Goal: Information Seeking & Learning: Learn about a topic

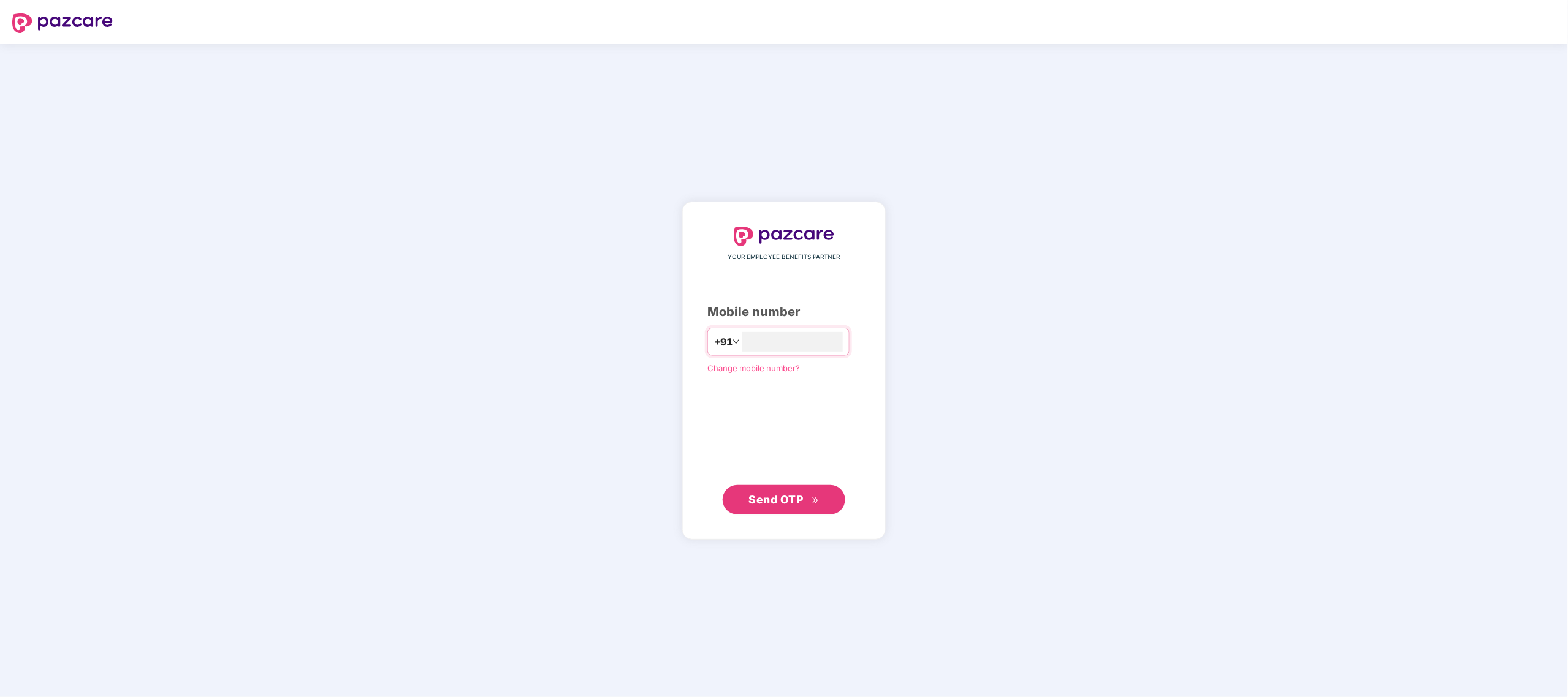
type input "*"
type input "**********"
click at [798, 491] on span "Send OTP" at bounding box center [785, 499] width 71 height 17
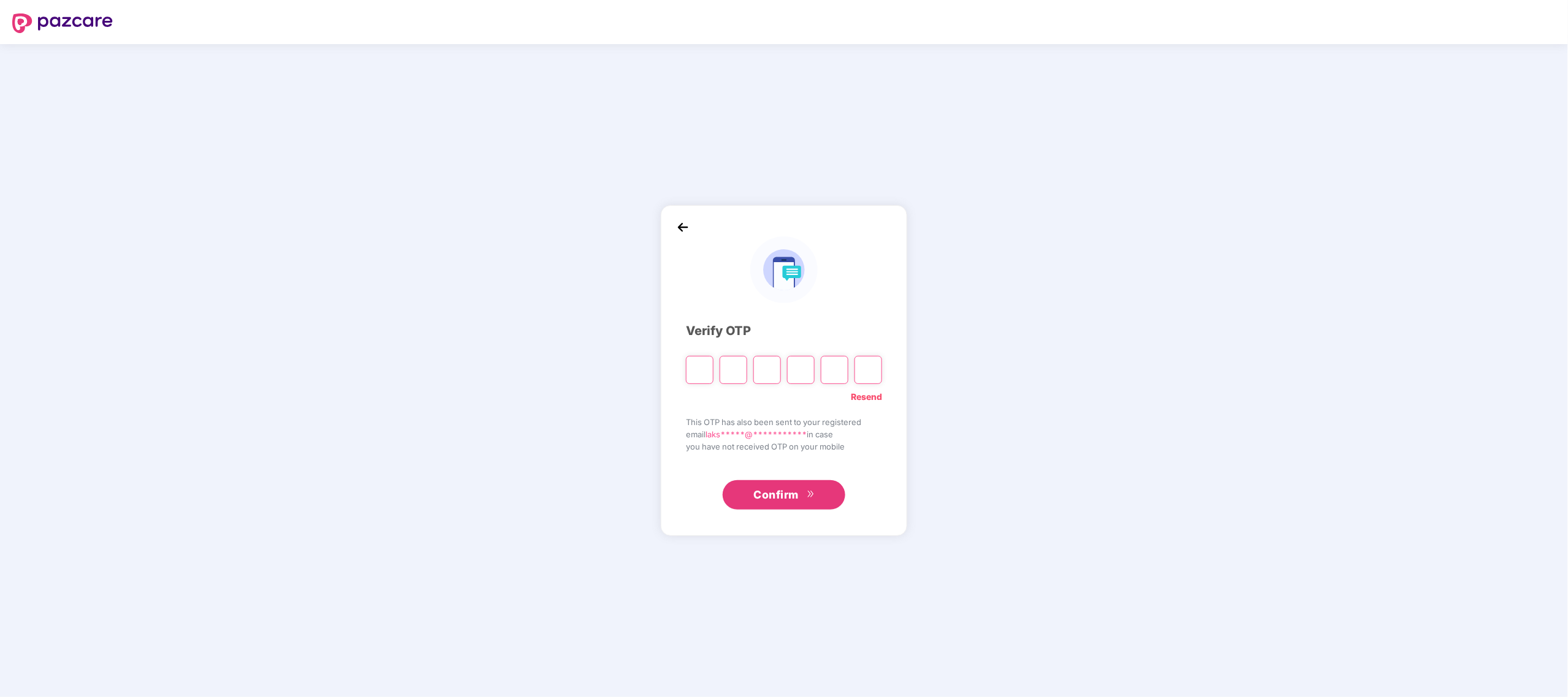
type input "*"
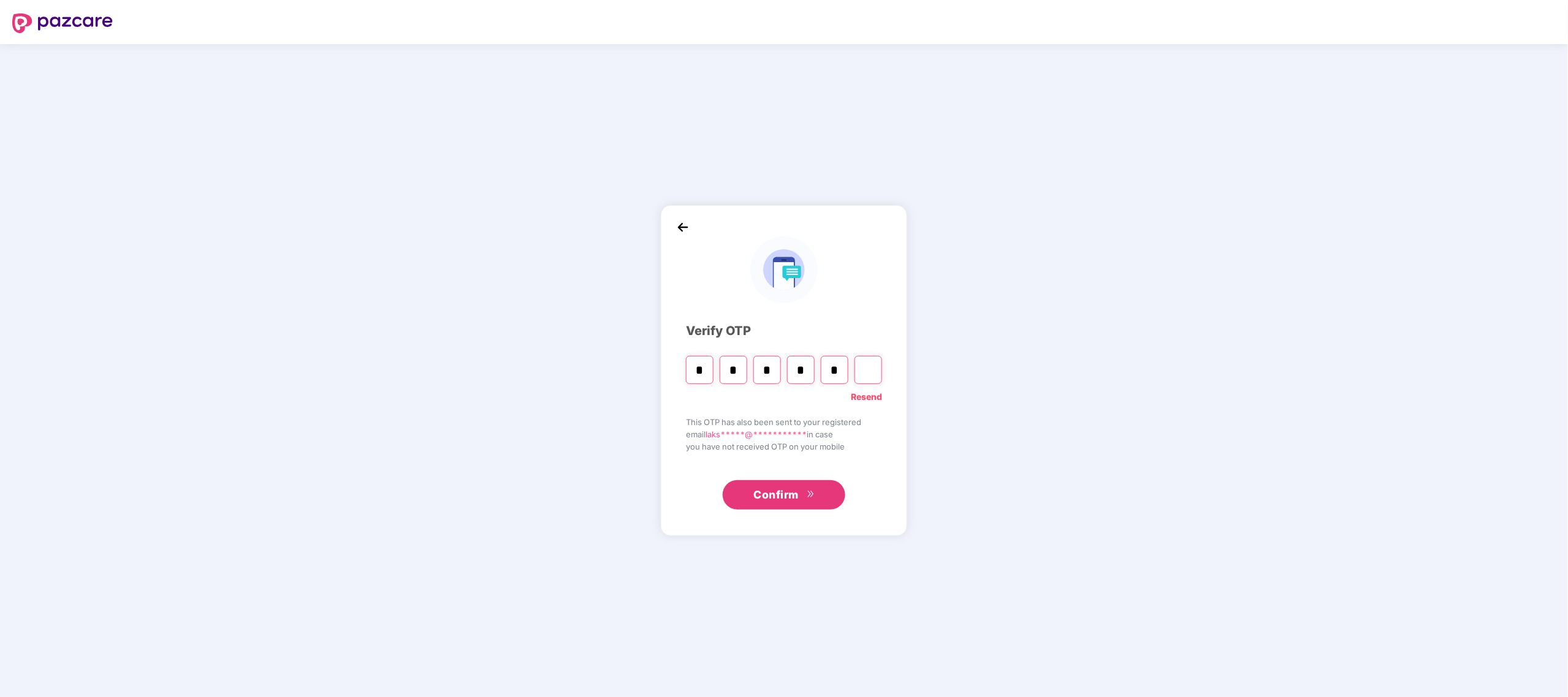
type input "*"
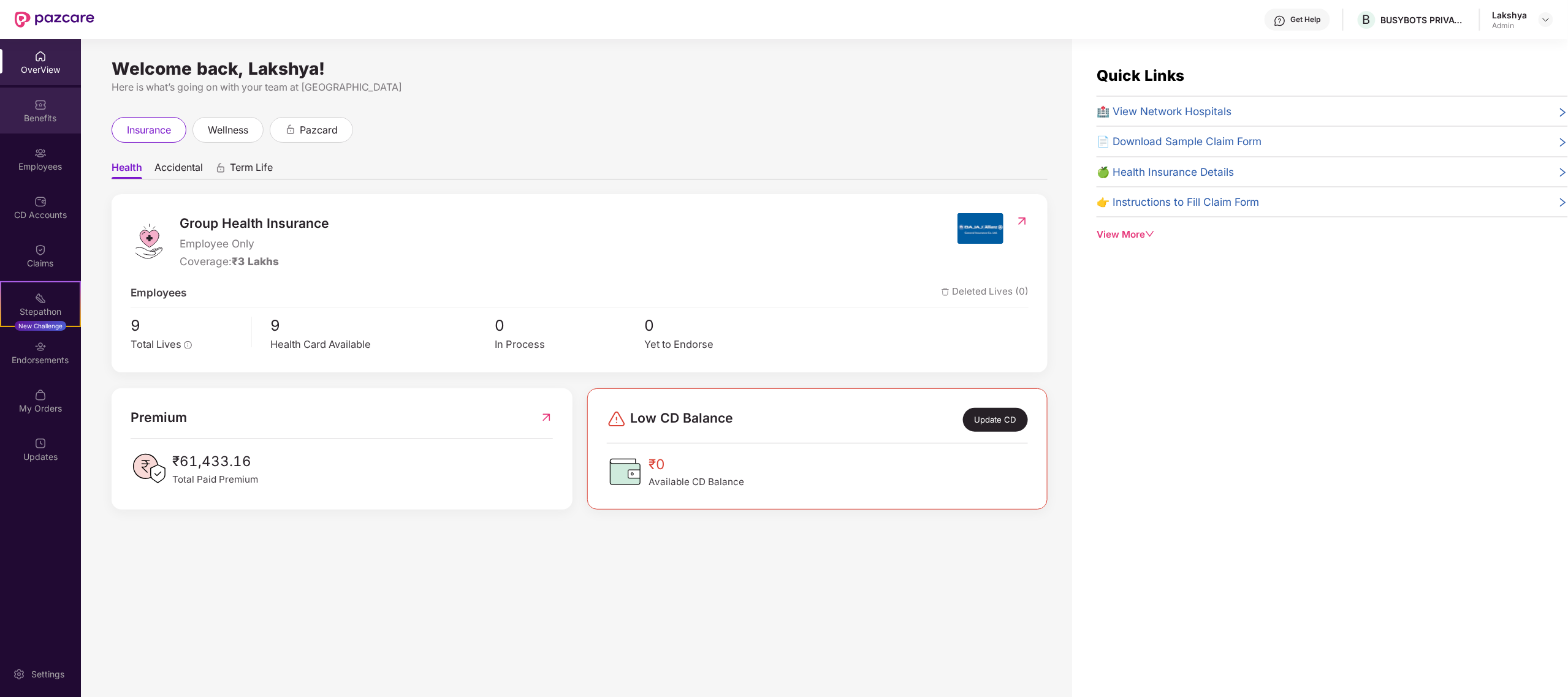
click at [45, 112] on div "Benefits" at bounding box center [40, 118] width 81 height 12
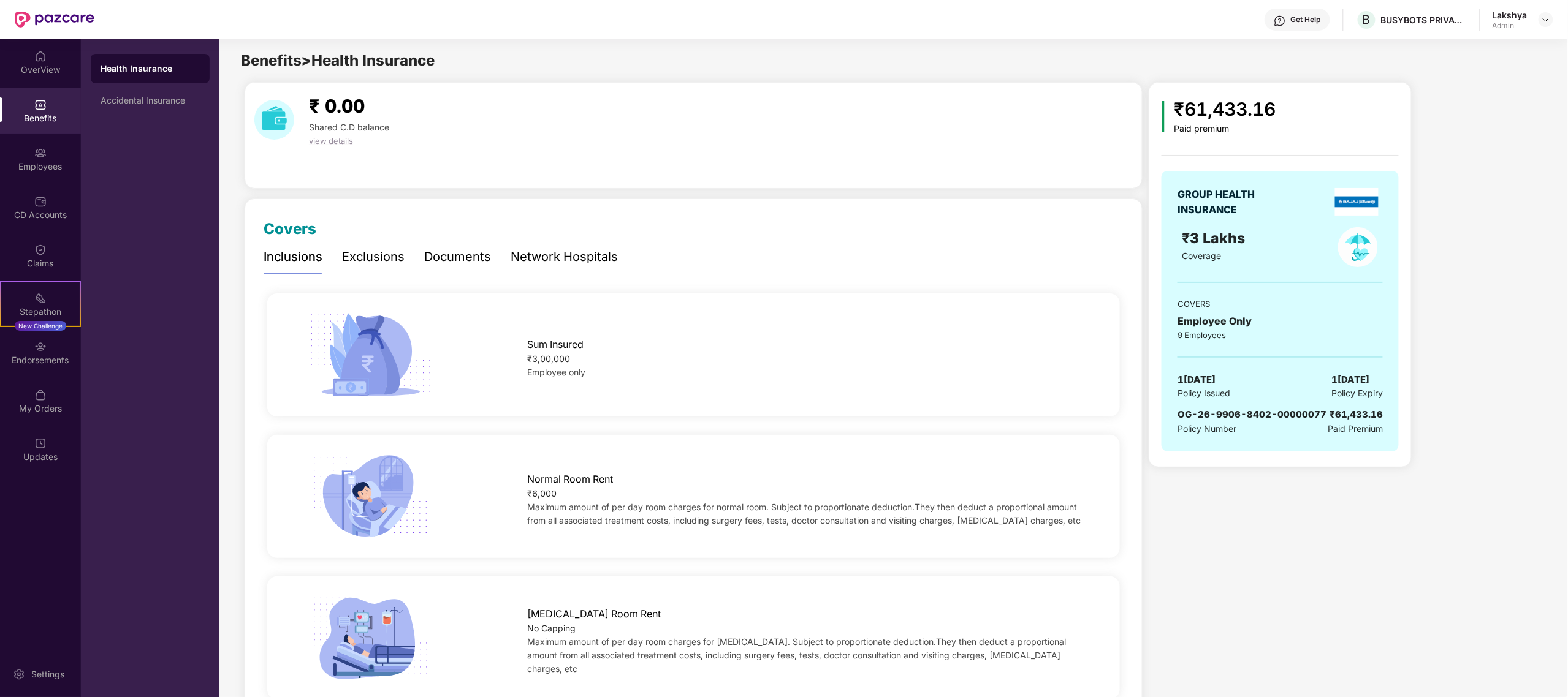
click at [364, 256] on div "Exclusions" at bounding box center [373, 257] width 63 height 19
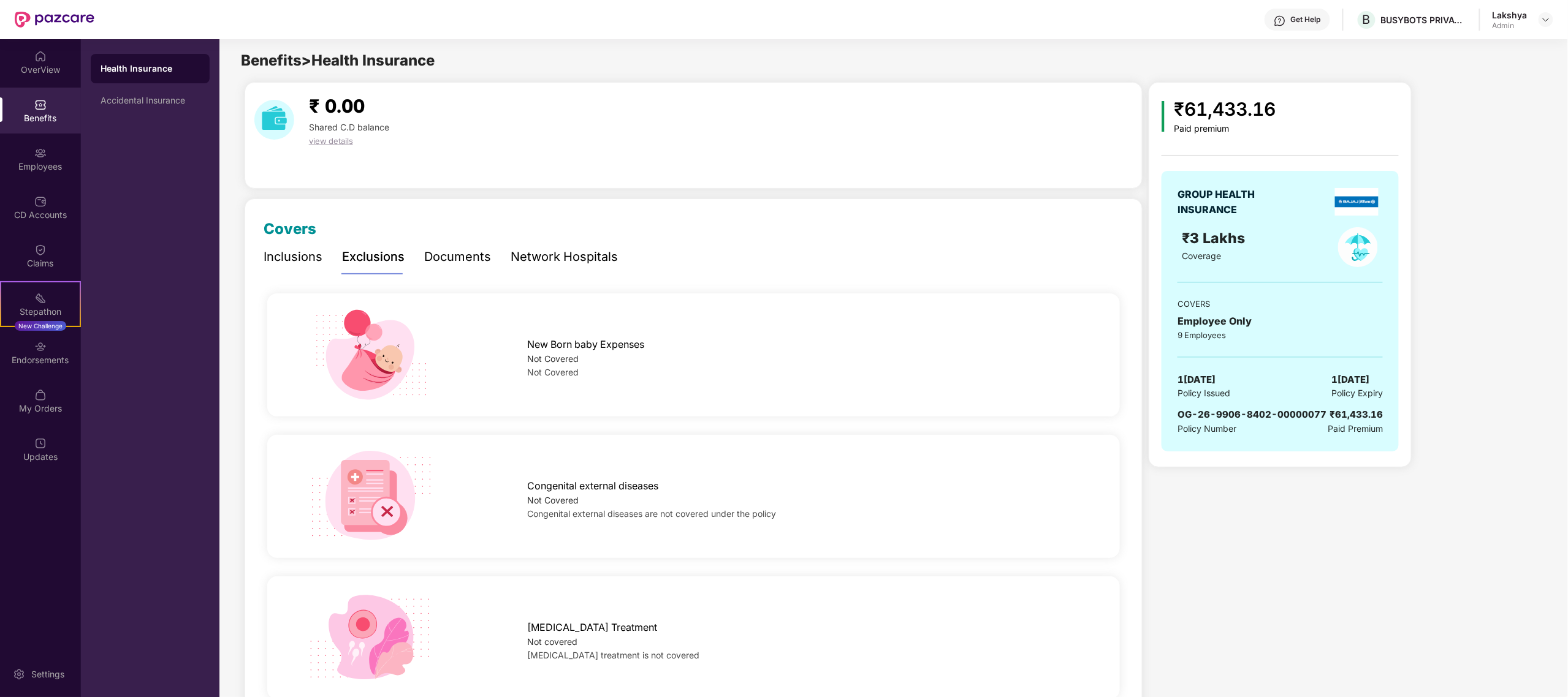
click at [483, 251] on div "Documents" at bounding box center [458, 257] width 67 height 19
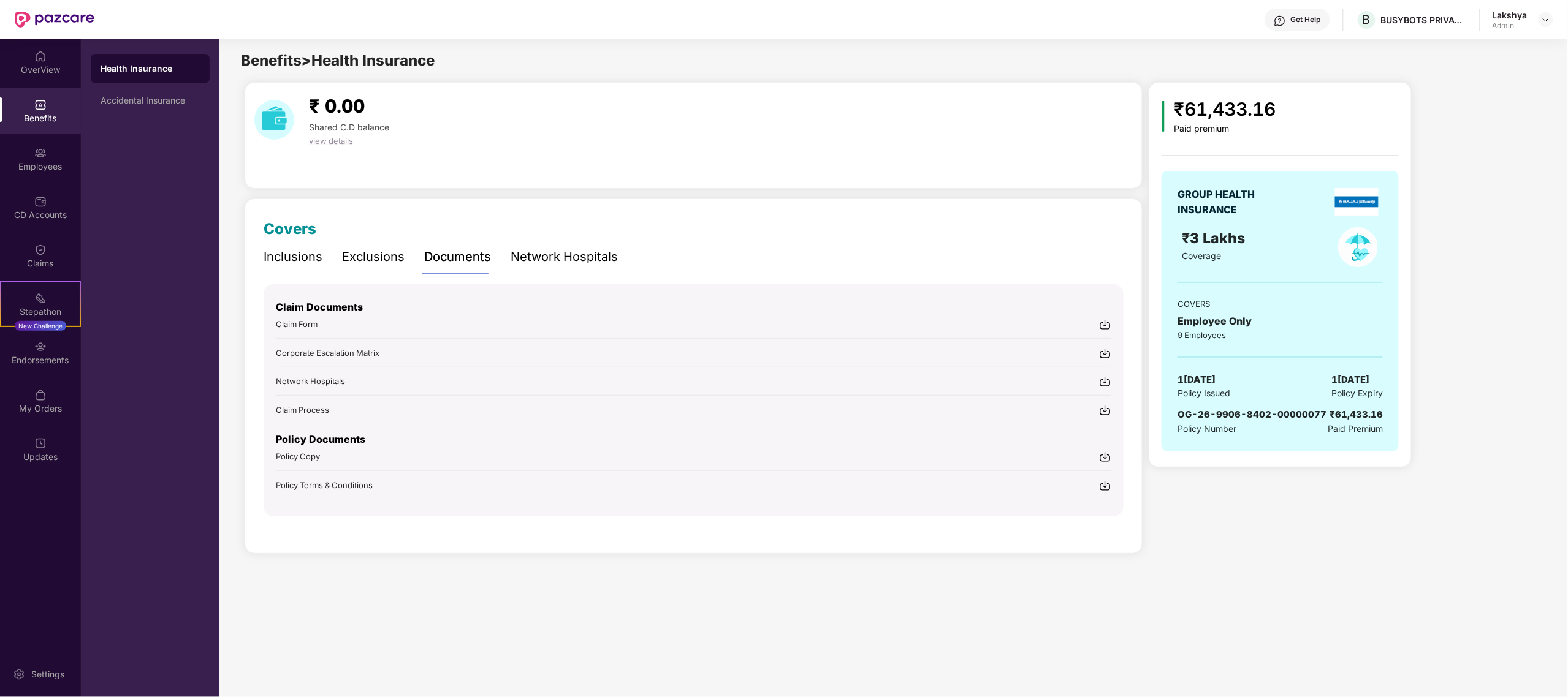
click at [545, 259] on div "Network Hospitals" at bounding box center [564, 257] width 108 height 19
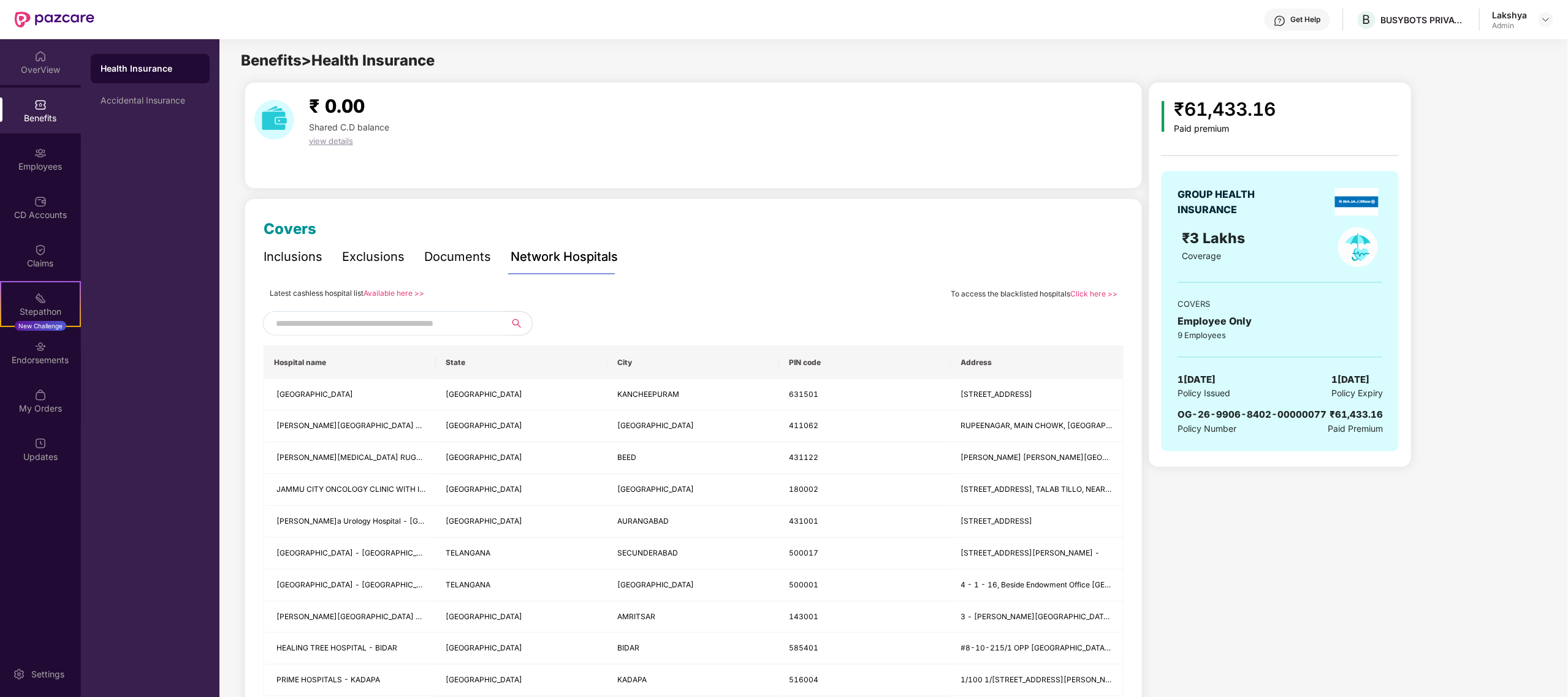
click at [40, 58] on img at bounding box center [40, 56] width 12 height 12
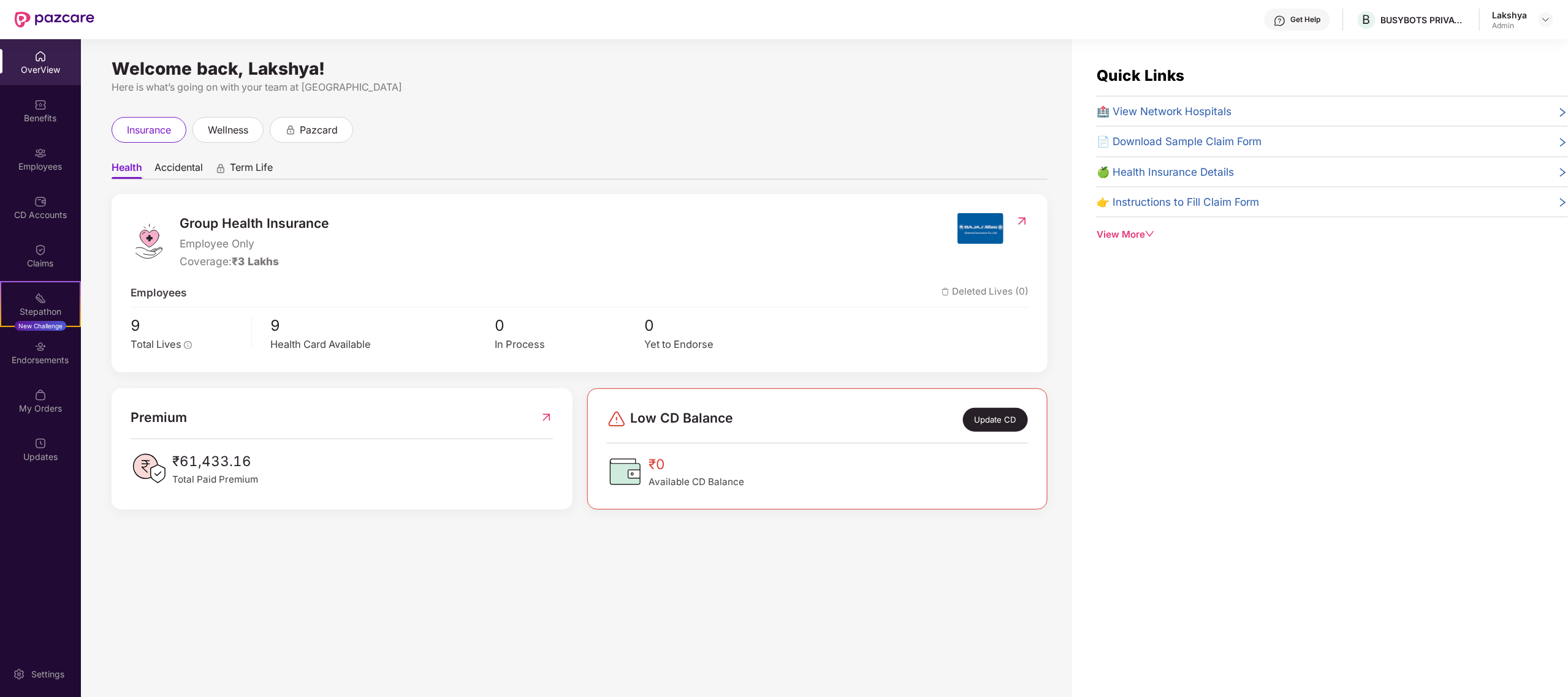
click at [1136, 240] on div "View More" at bounding box center [1332, 234] width 471 height 14
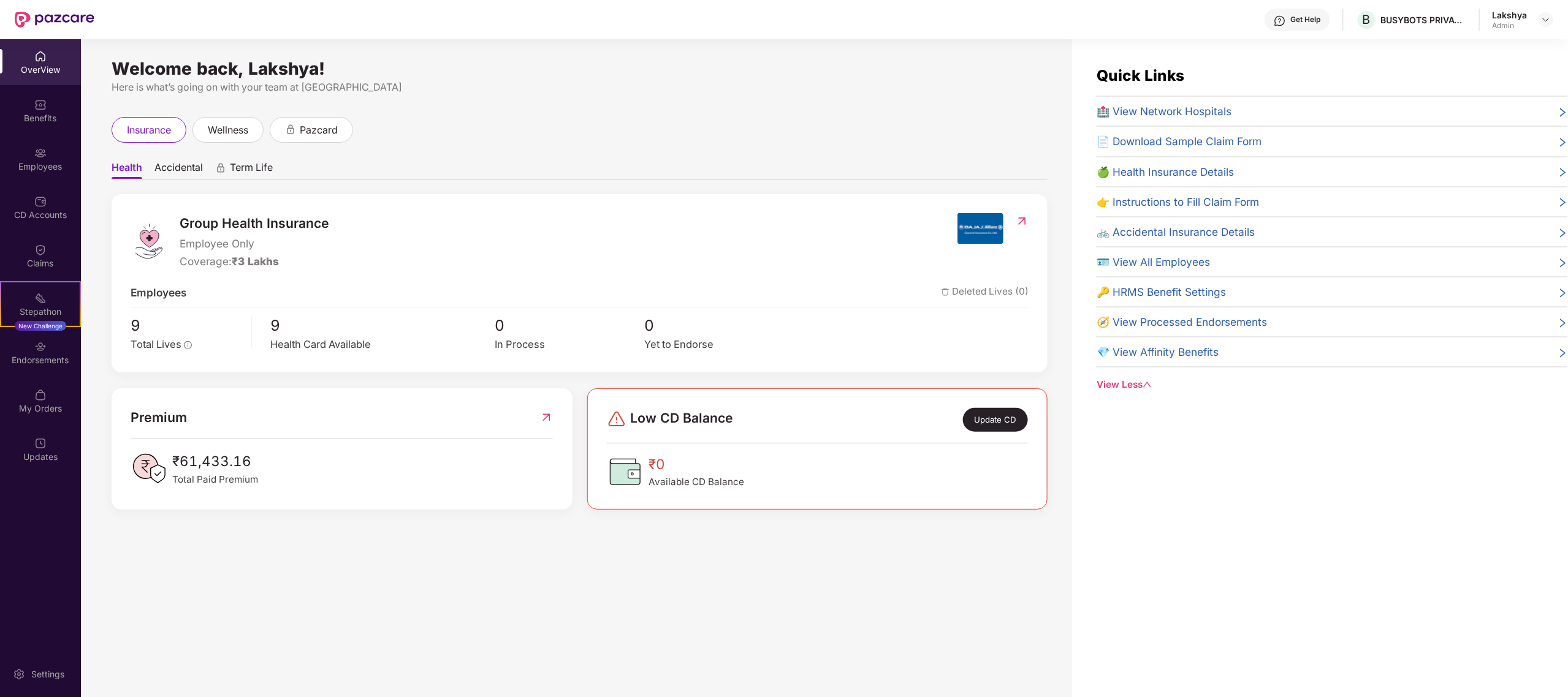
click at [1255, 171] on div "🍏 Health Insurance Details" at bounding box center [1332, 172] width 471 height 17
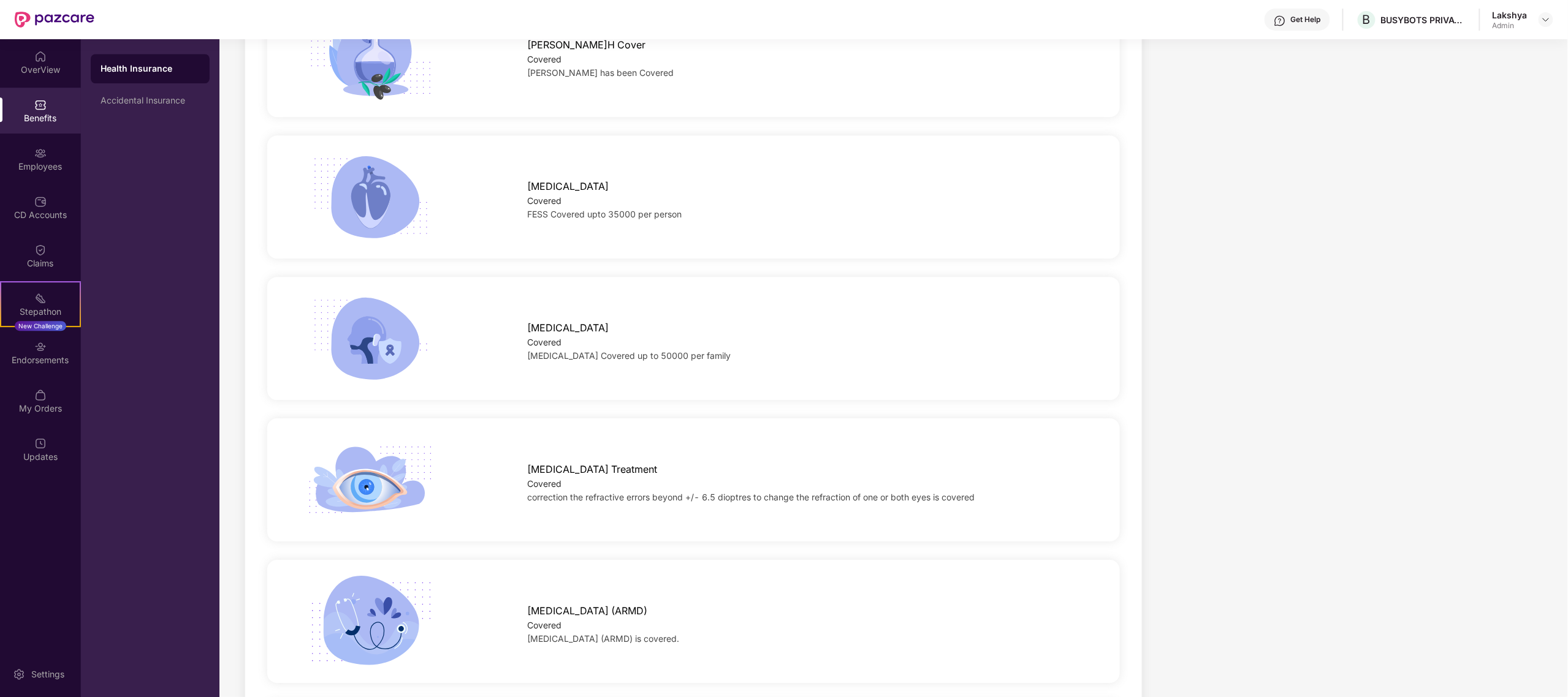
scroll to position [2051, 0]
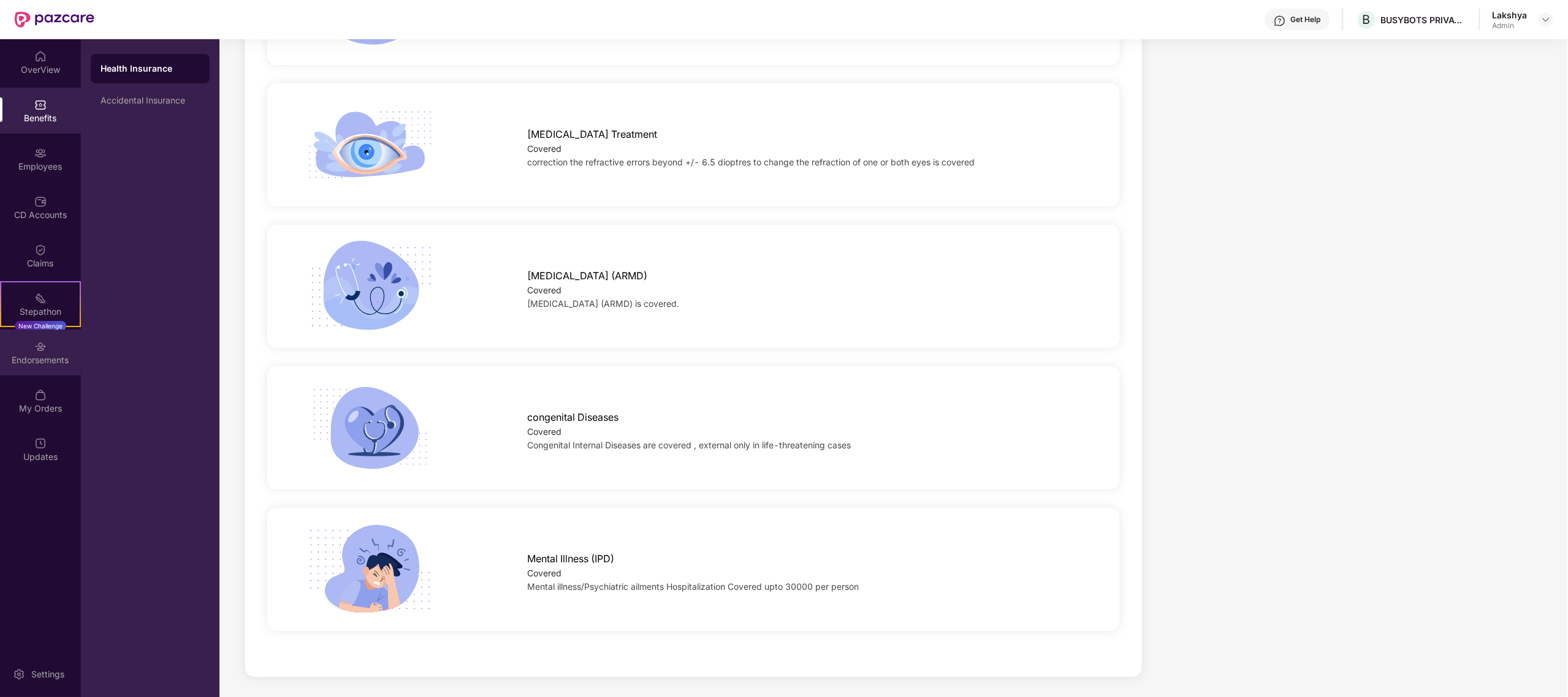
click at [48, 350] on div "Endorsements" at bounding box center [40, 353] width 81 height 46
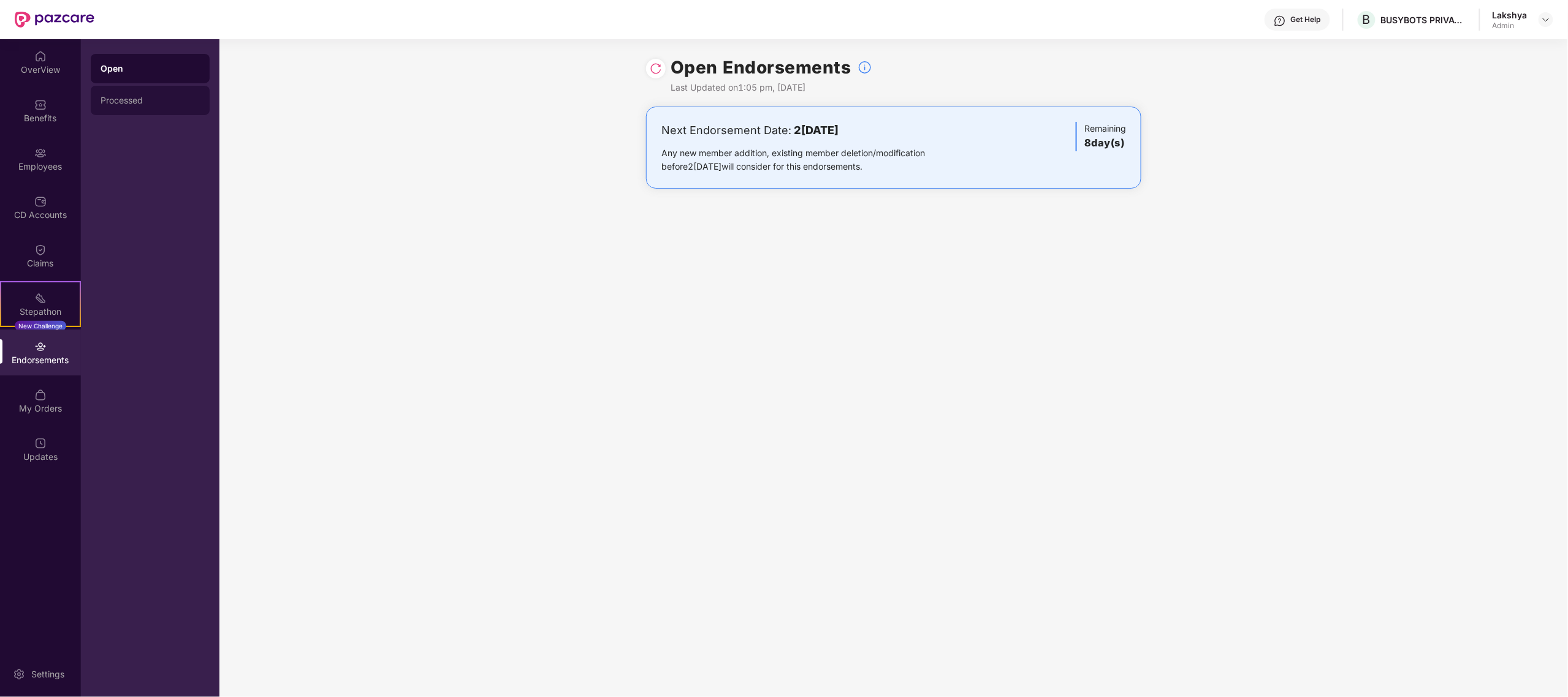
click at [173, 100] on div "Processed" at bounding box center [150, 100] width 100 height 10
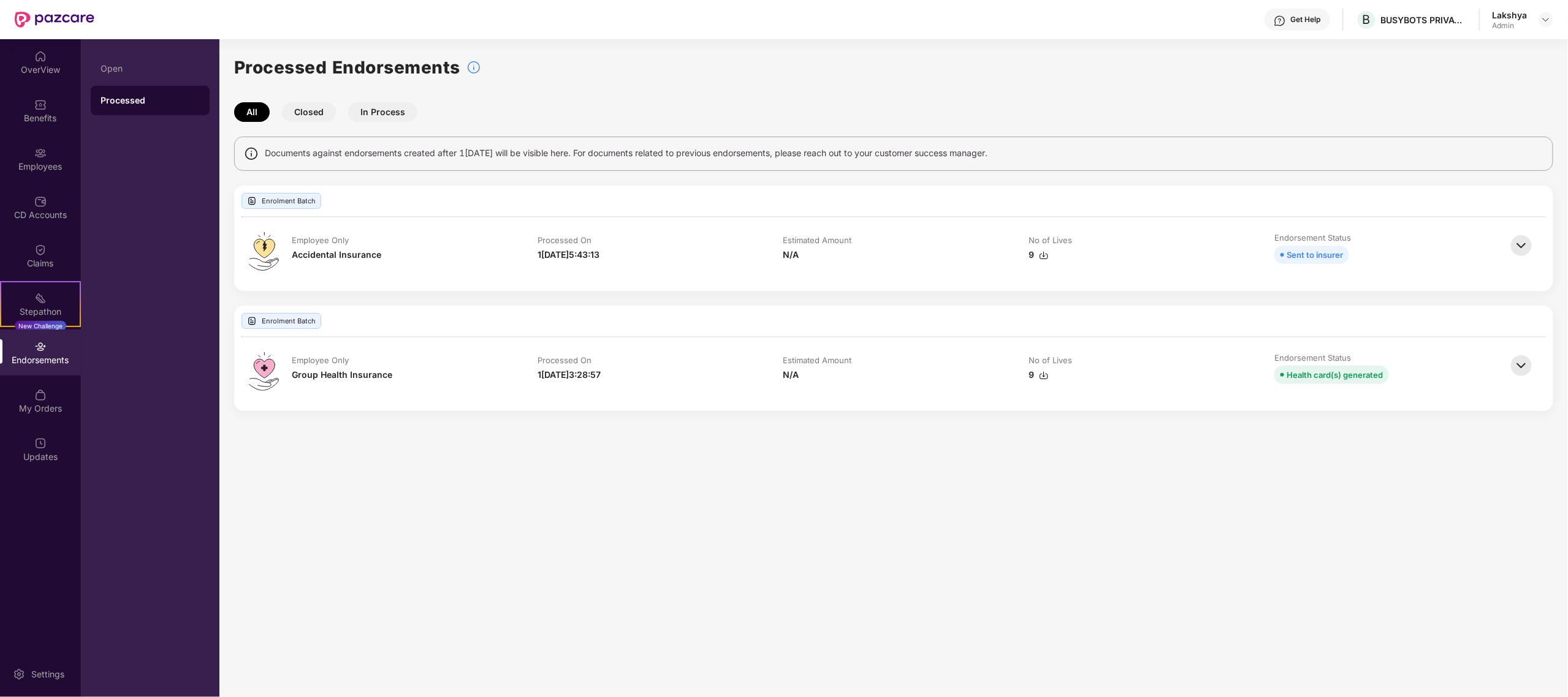
click at [1520, 372] on img at bounding box center [1521, 365] width 27 height 27
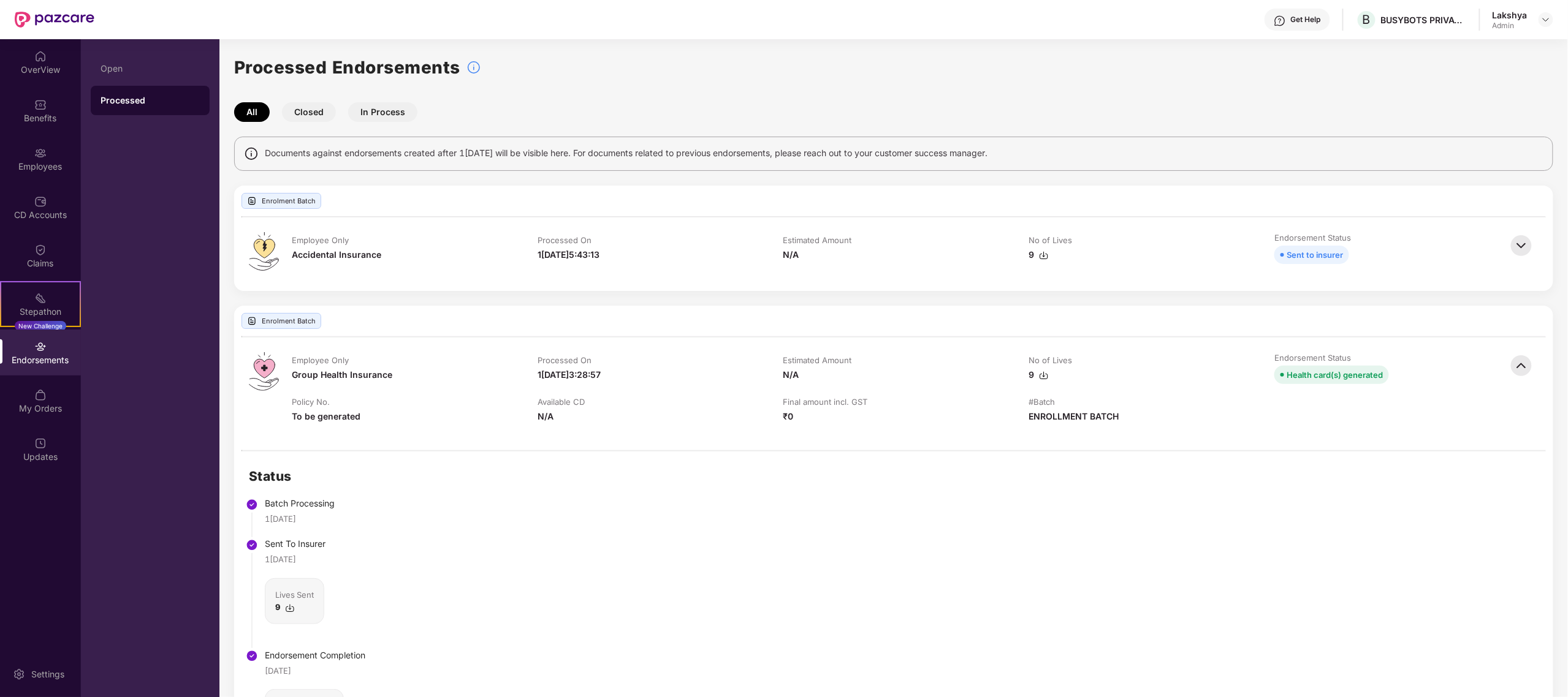
click at [1523, 252] on img at bounding box center [1521, 245] width 27 height 27
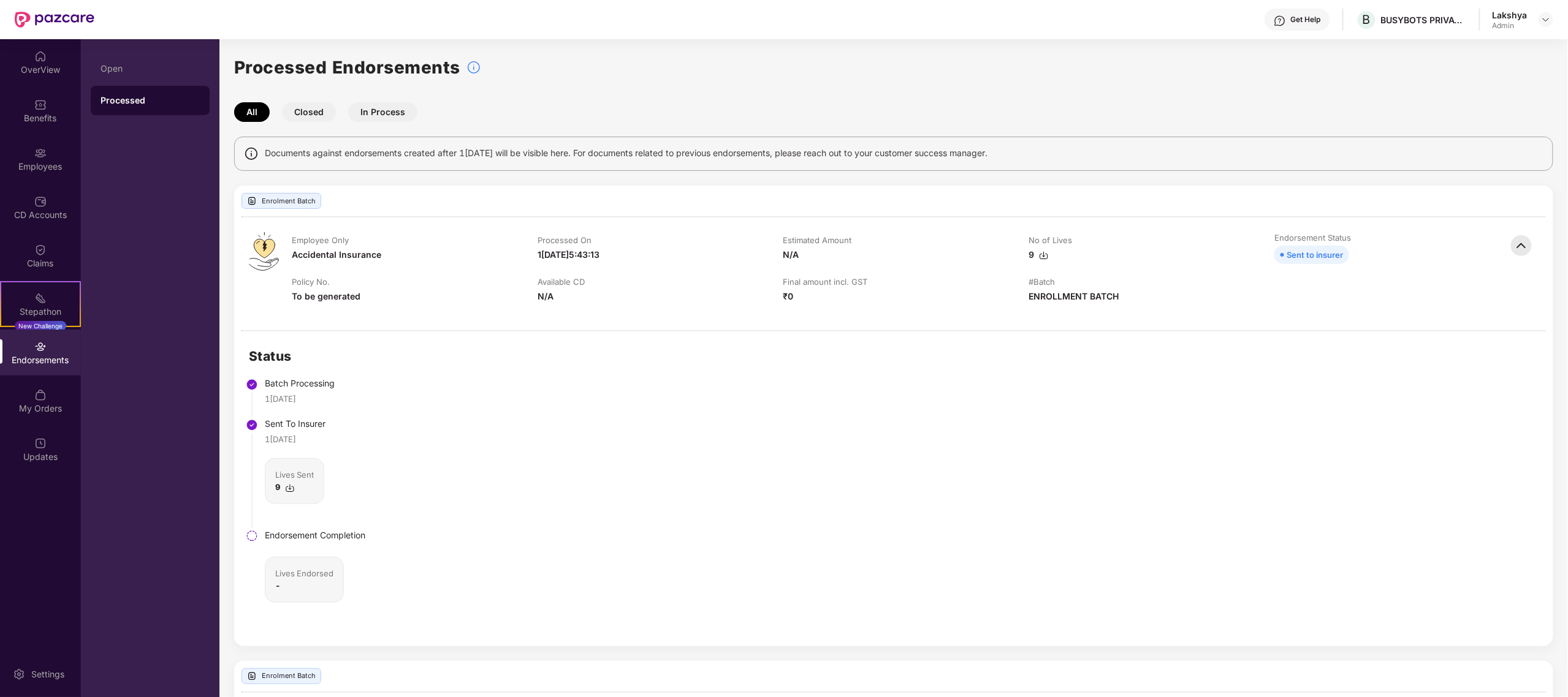
click at [1523, 252] on img at bounding box center [1521, 245] width 27 height 27
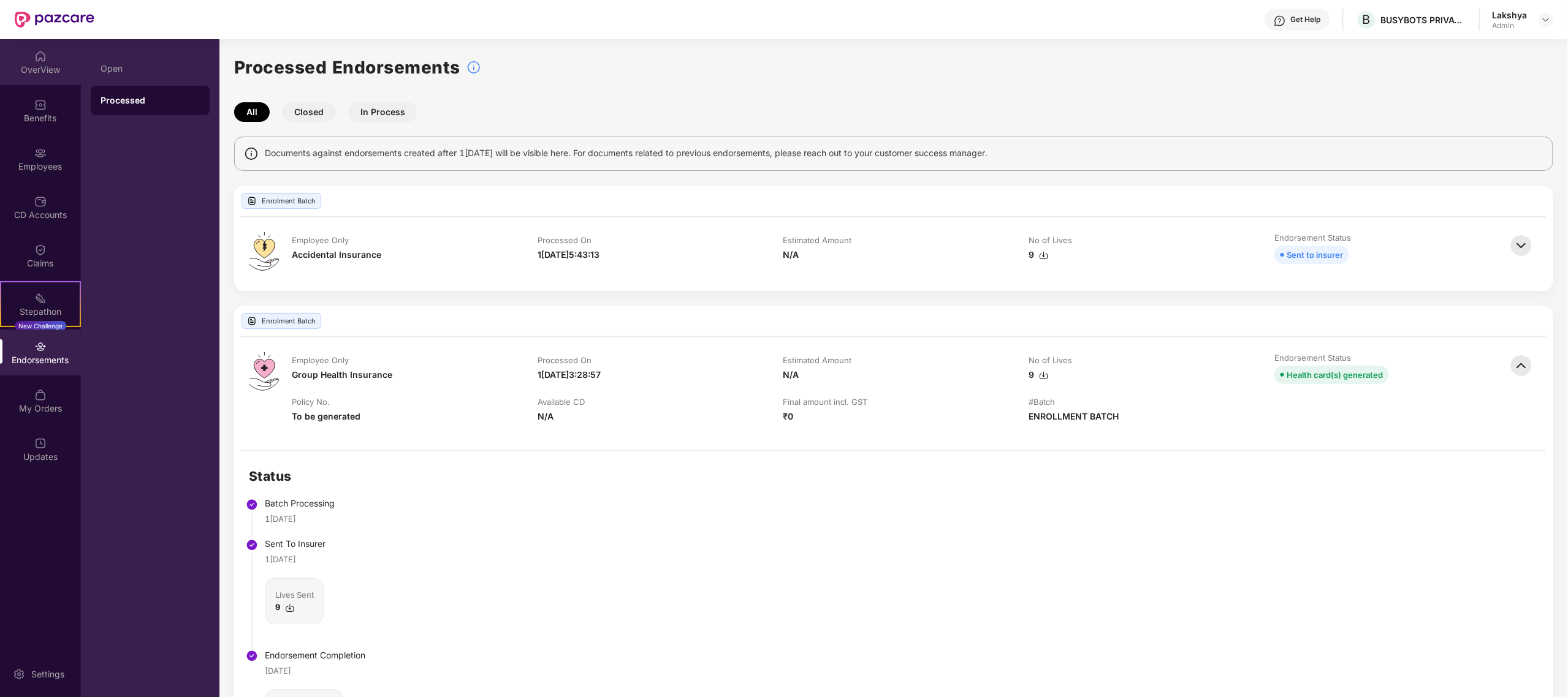
click at [39, 58] on img at bounding box center [40, 56] width 12 height 12
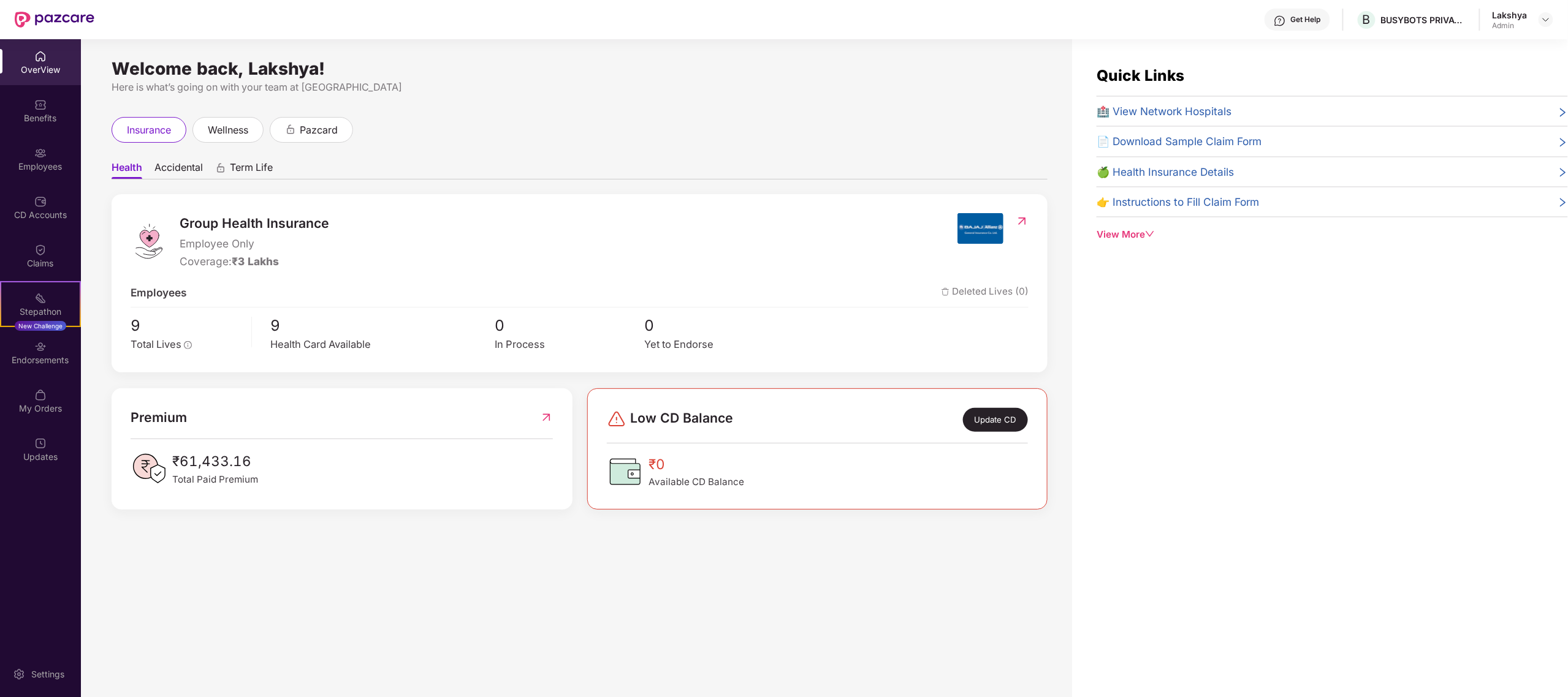
click at [162, 169] on span "Accidental" at bounding box center [178, 170] width 48 height 18
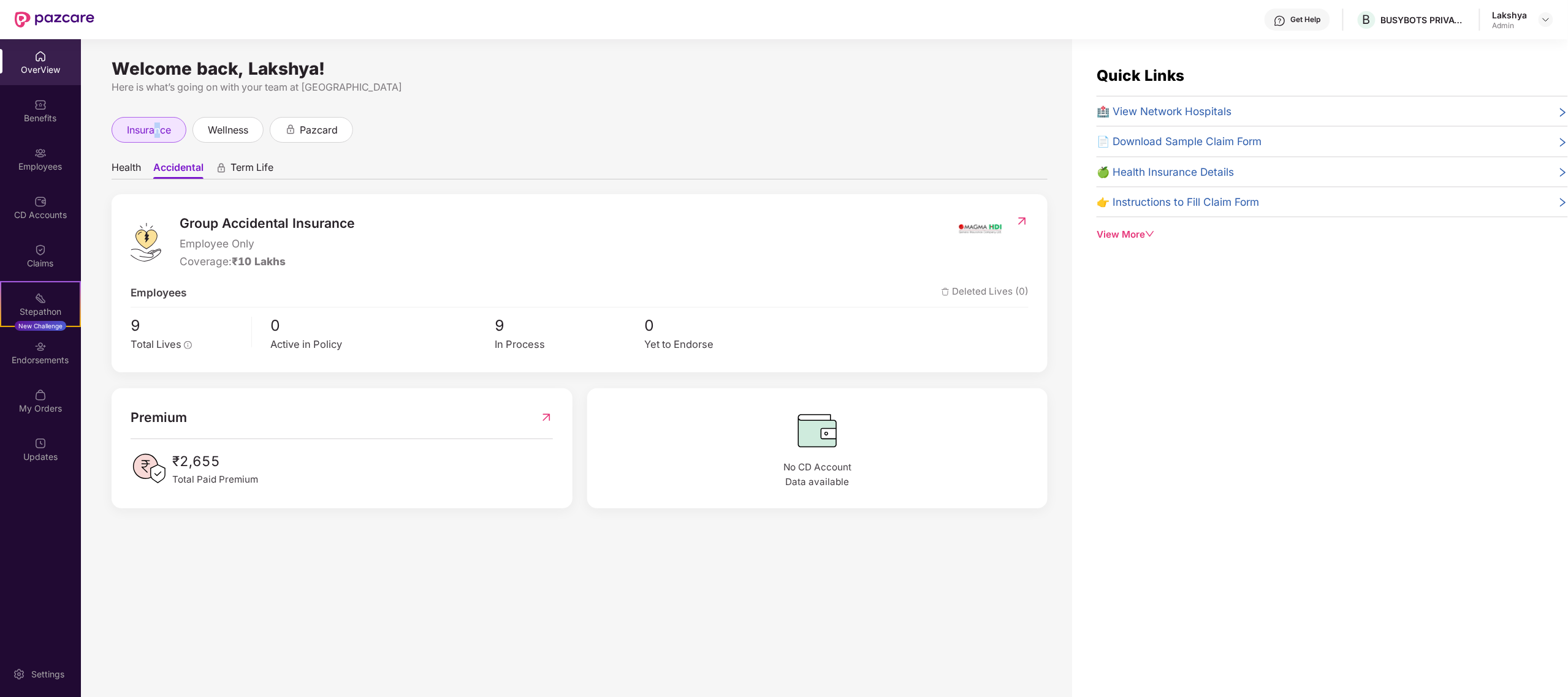
click at [160, 132] on span "insurance" at bounding box center [149, 130] width 44 height 15
click at [144, 124] on span "insurance" at bounding box center [149, 130] width 44 height 15
click at [123, 159] on ul "Health Accidental Term Life" at bounding box center [580, 167] width 936 height 25
click at [123, 162] on span "Health" at bounding box center [126, 170] width 30 height 18
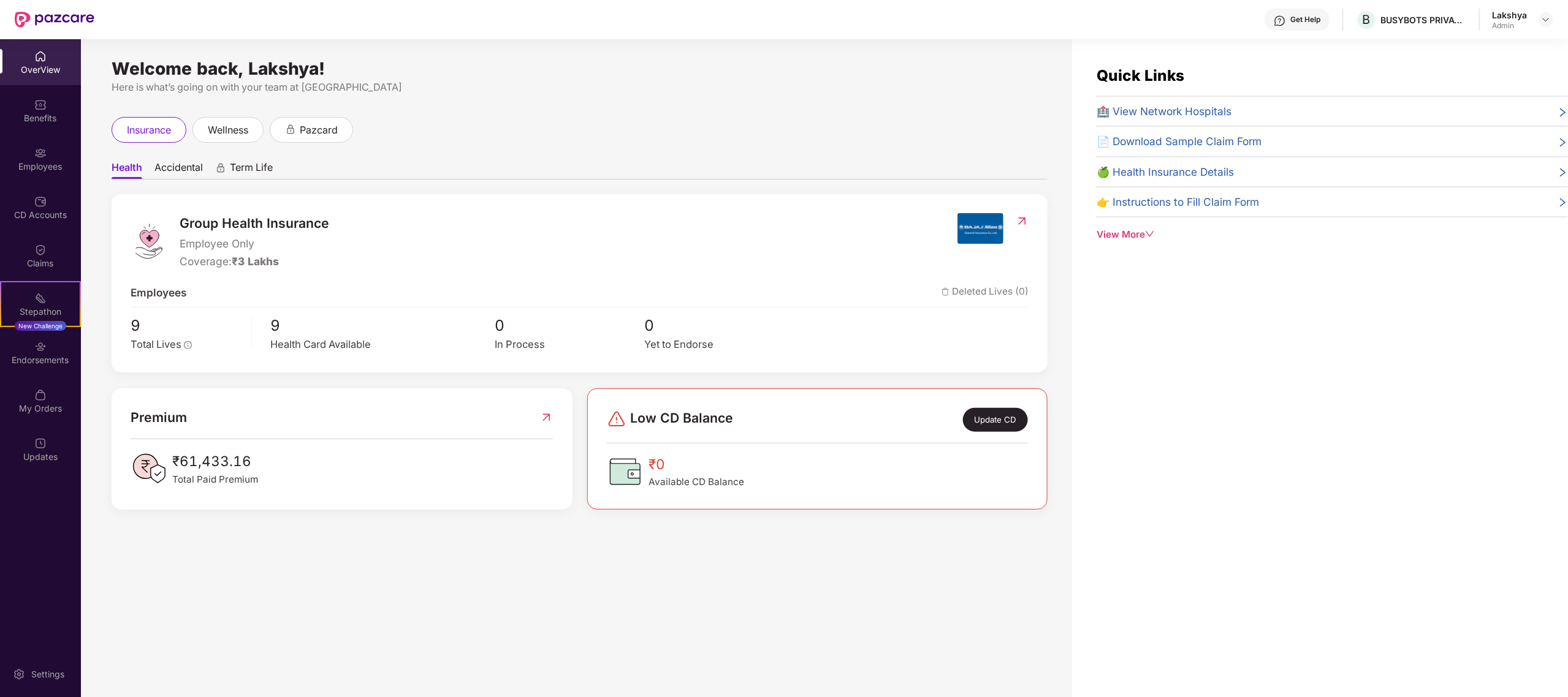
click at [170, 163] on span "Accidental" at bounding box center [178, 170] width 48 height 18
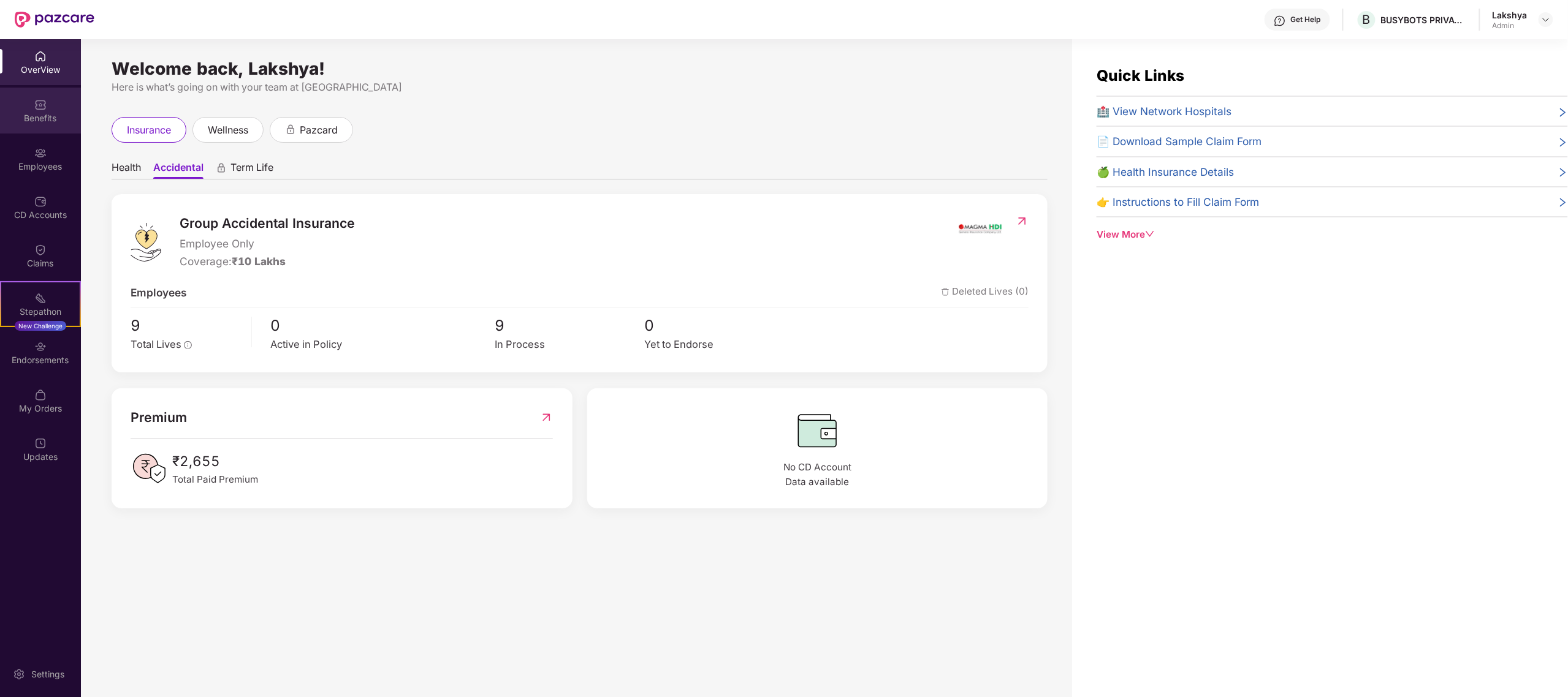
click at [52, 108] on div "Benefits" at bounding box center [40, 110] width 81 height 46
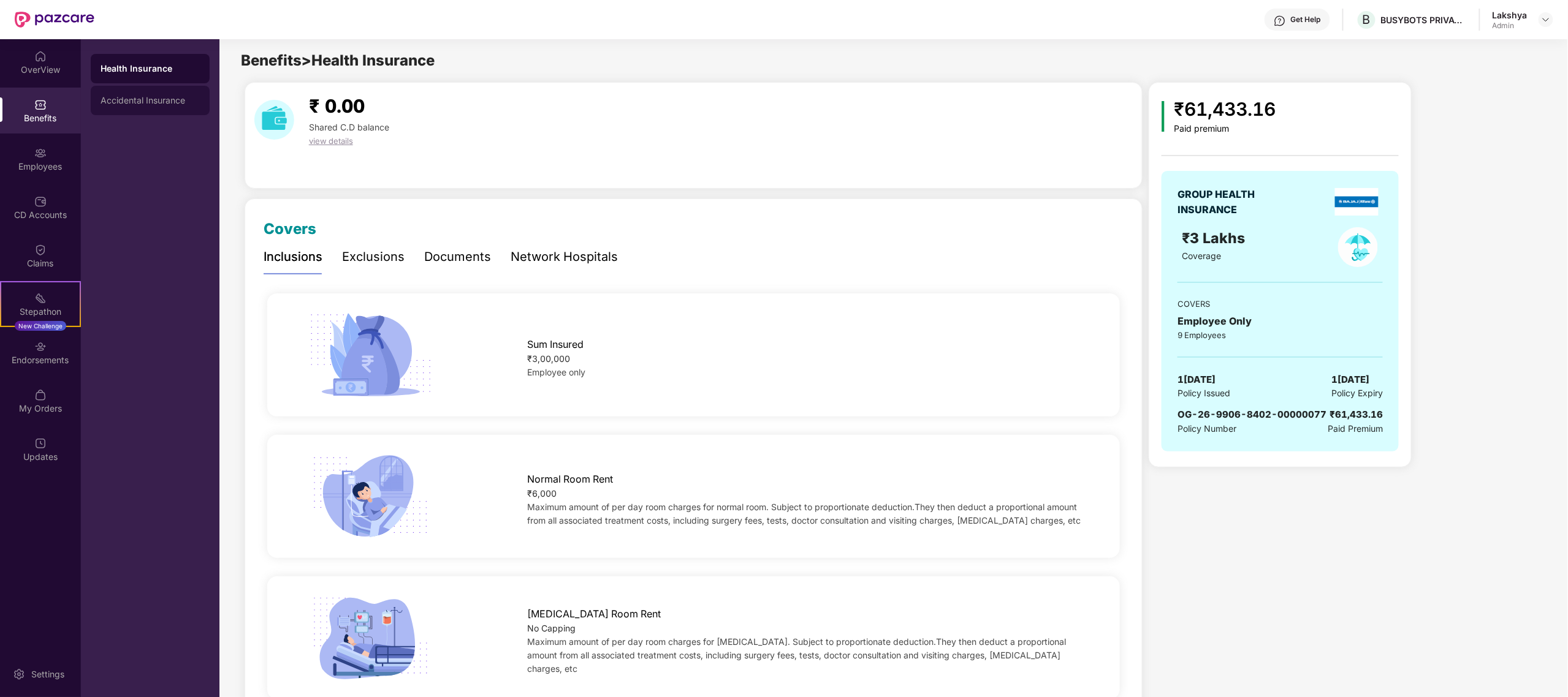
click at [128, 91] on div "Accidental Insurance" at bounding box center [150, 100] width 119 height 30
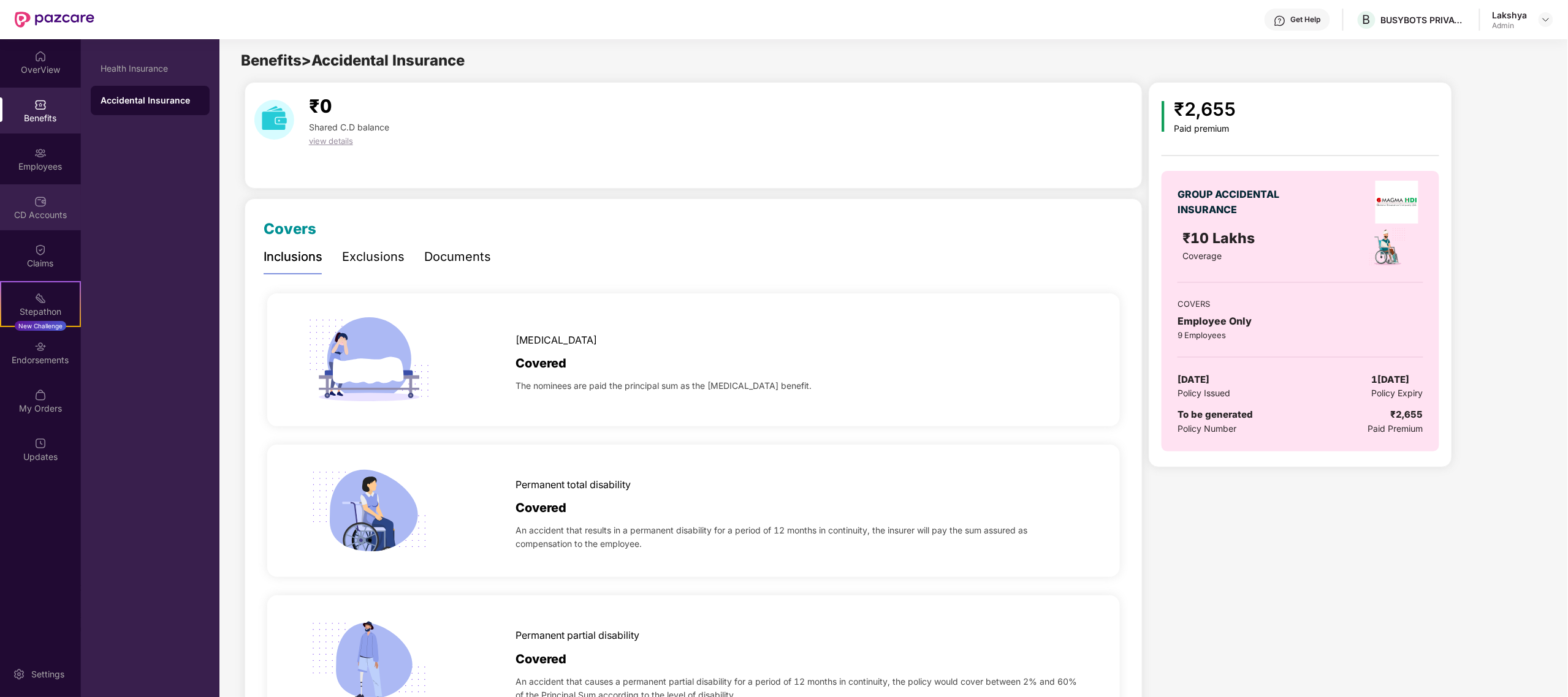
click at [38, 214] on div "CD Accounts" at bounding box center [40, 215] width 81 height 12
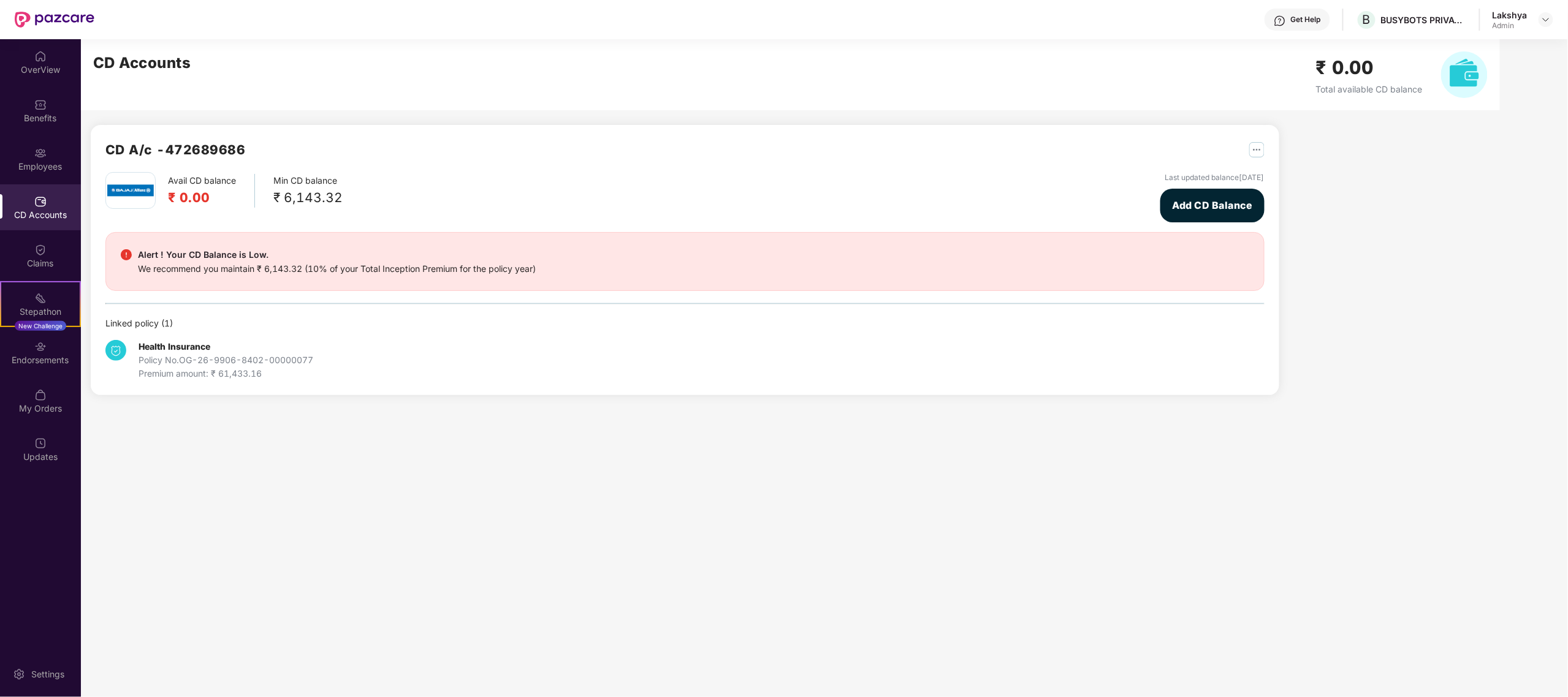
click at [190, 372] on div "Premium amount: ₹ 61,433.16" at bounding box center [226, 374] width 175 height 14
click at [193, 351] on b "Health Insurance" at bounding box center [174, 346] width 71 height 10
click at [202, 258] on div "Alert ! Your CD Balance is Low." at bounding box center [336, 255] width 398 height 14
click at [132, 201] on img at bounding box center [131, 190] width 47 height 30
click at [59, 367] on div "Endorsements" at bounding box center [40, 353] width 81 height 46
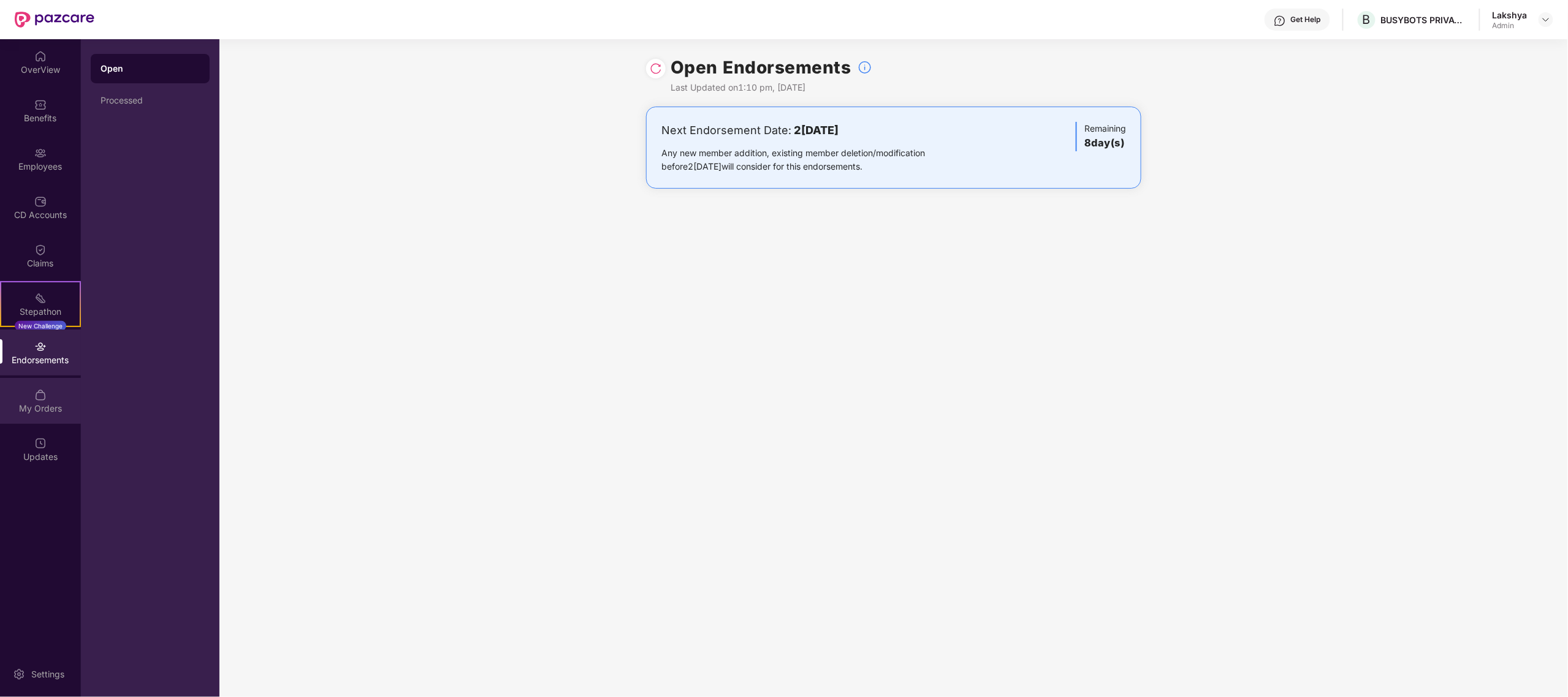
click at [51, 400] on div "My Orders" at bounding box center [40, 401] width 81 height 46
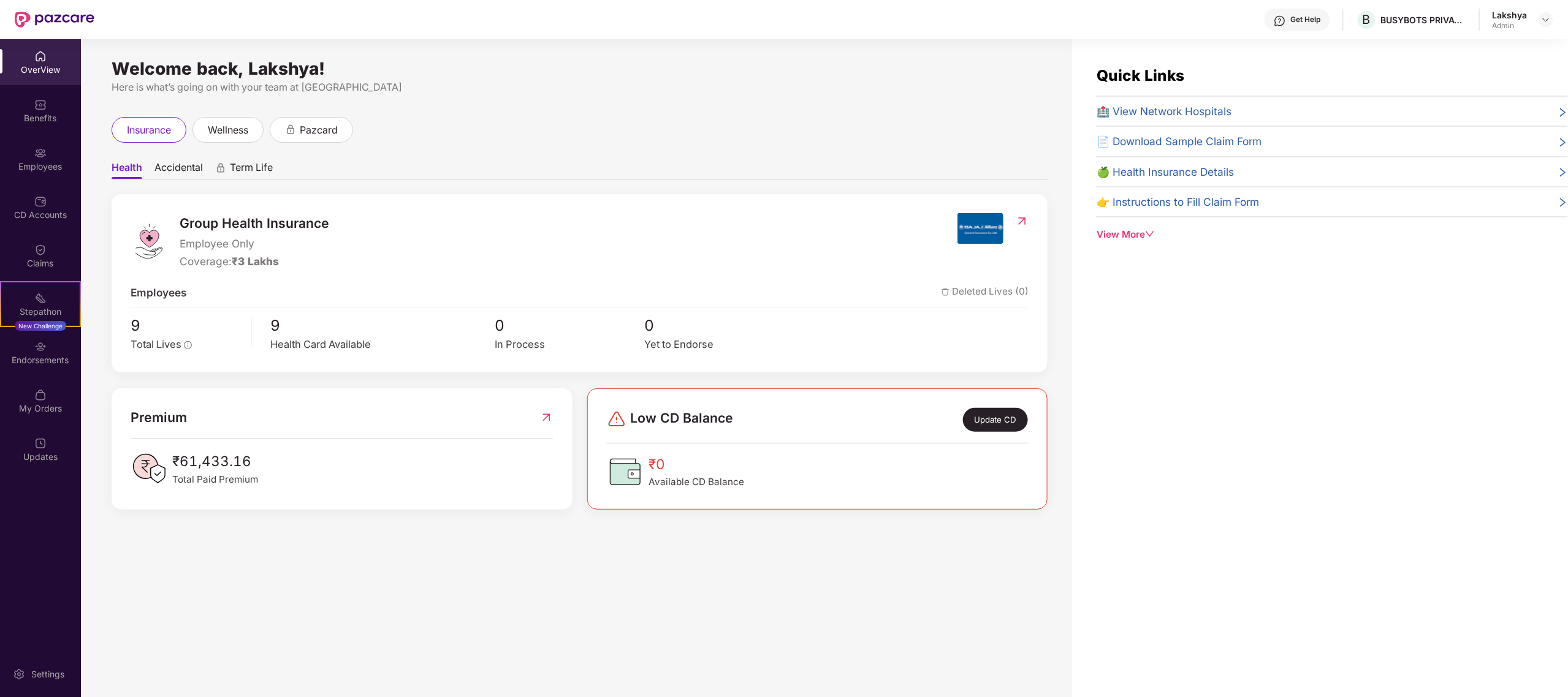
click at [1143, 230] on div "View More" at bounding box center [1332, 234] width 471 height 14
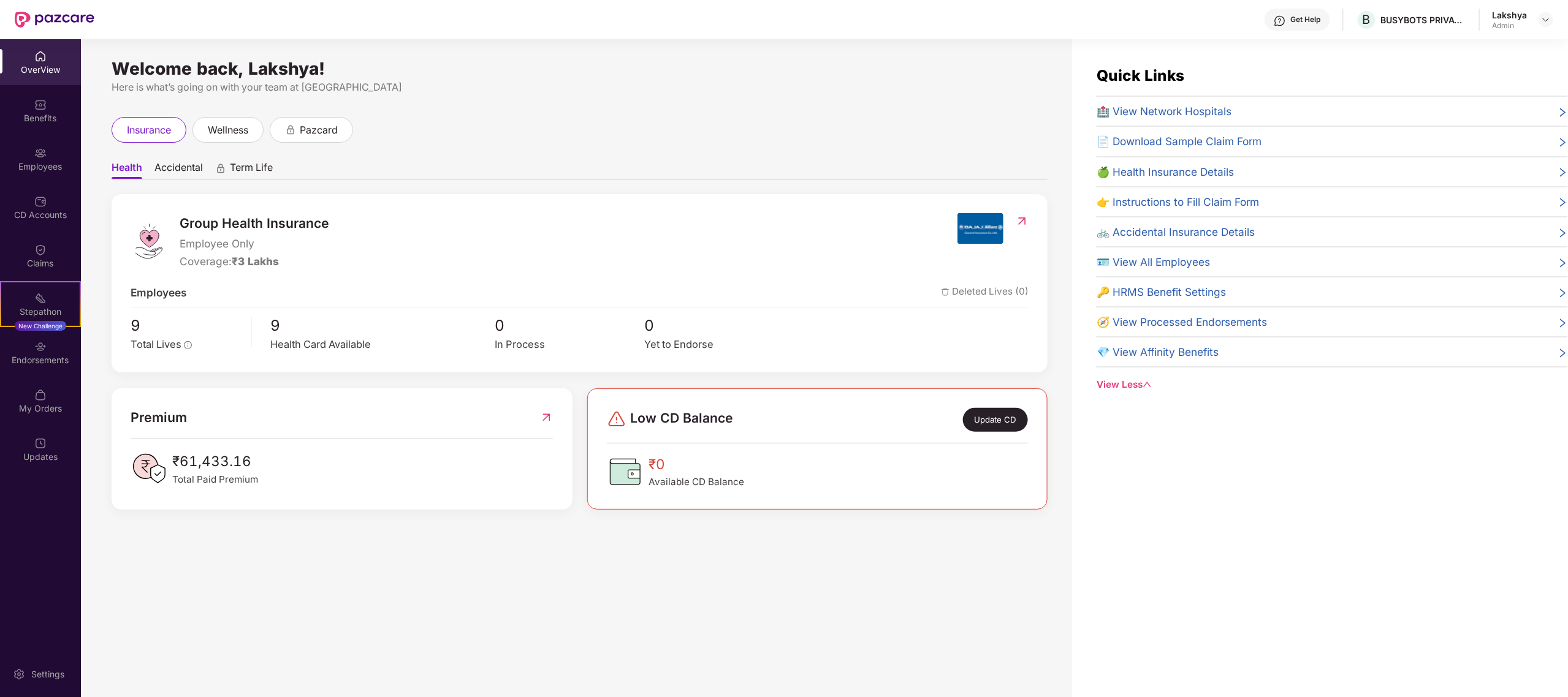
click at [1185, 330] on span "🧭 View Processed Endorsements" at bounding box center [1182, 322] width 170 height 17
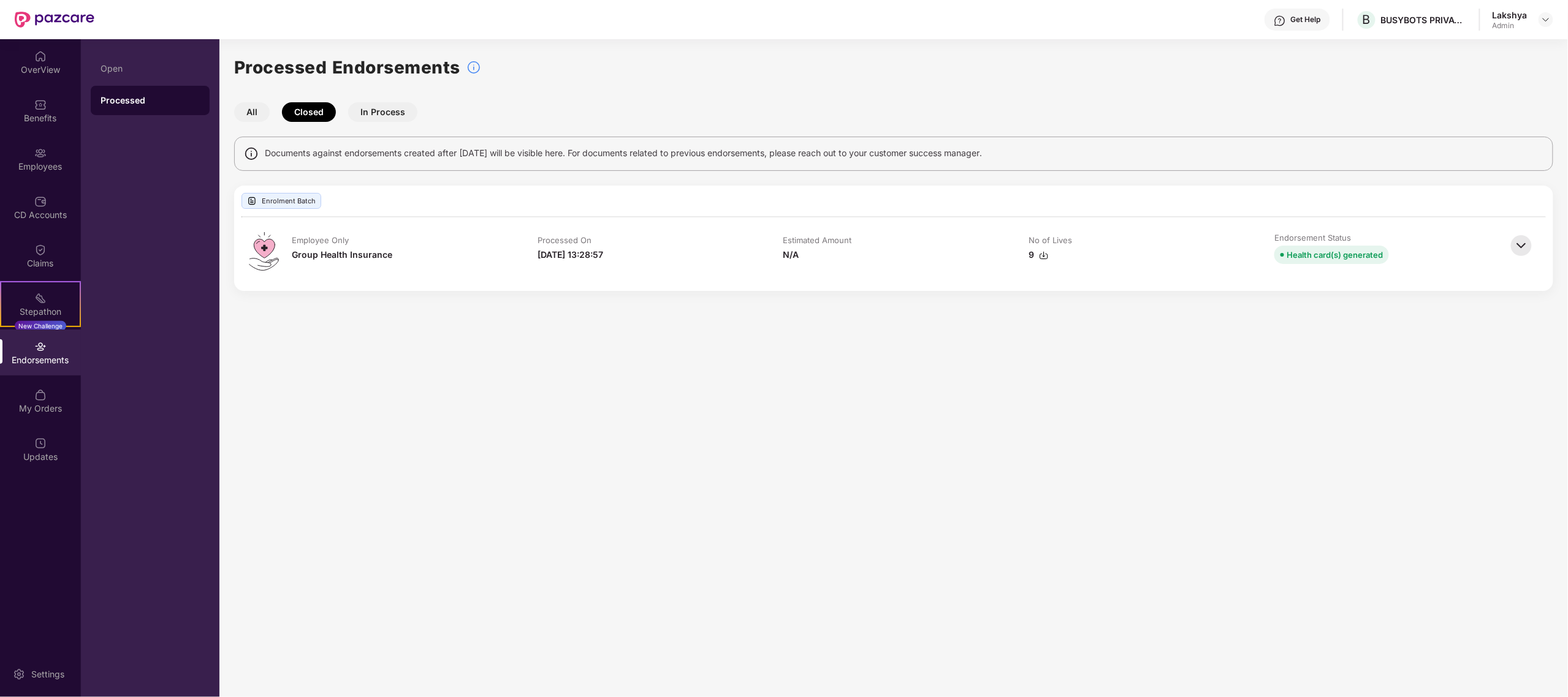
click at [1526, 240] on img at bounding box center [1521, 245] width 27 height 27
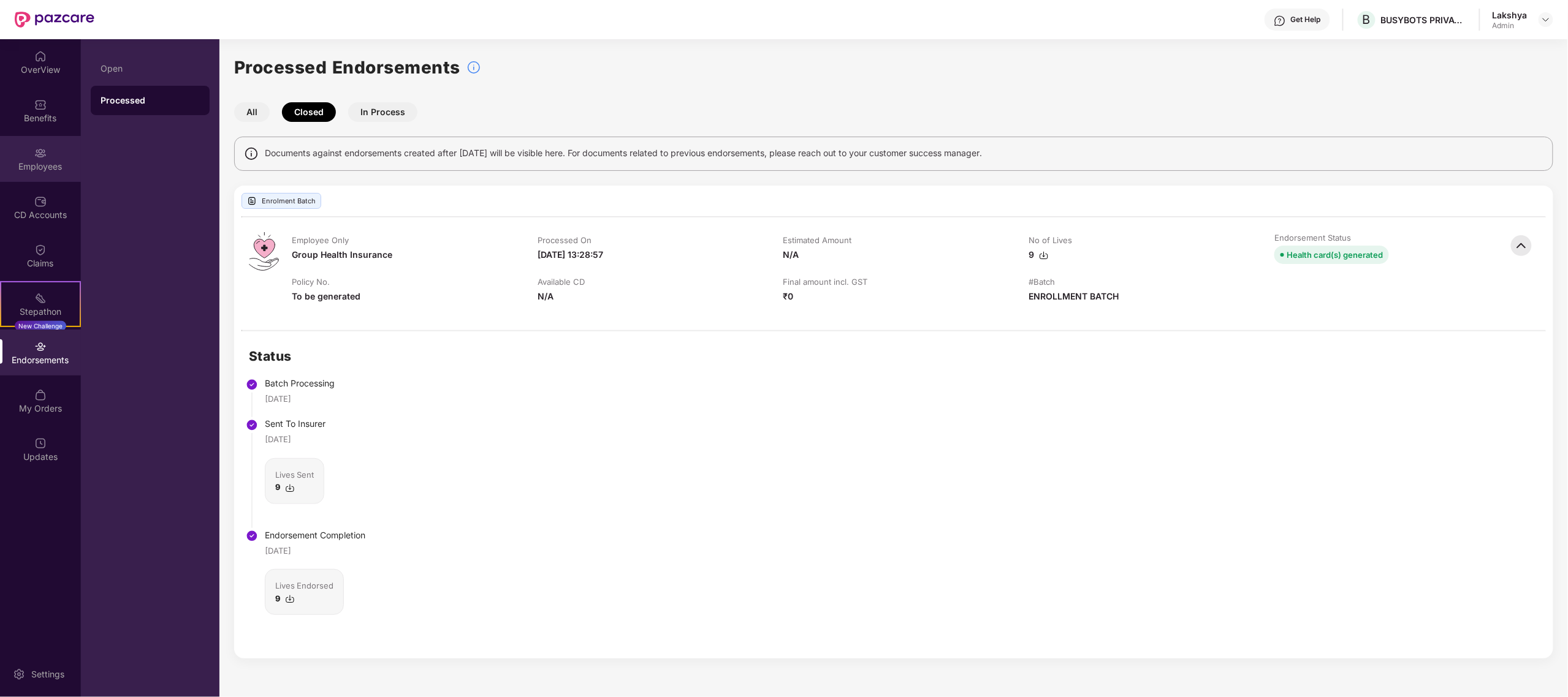
click at [56, 153] on div "Employees" at bounding box center [40, 159] width 81 height 46
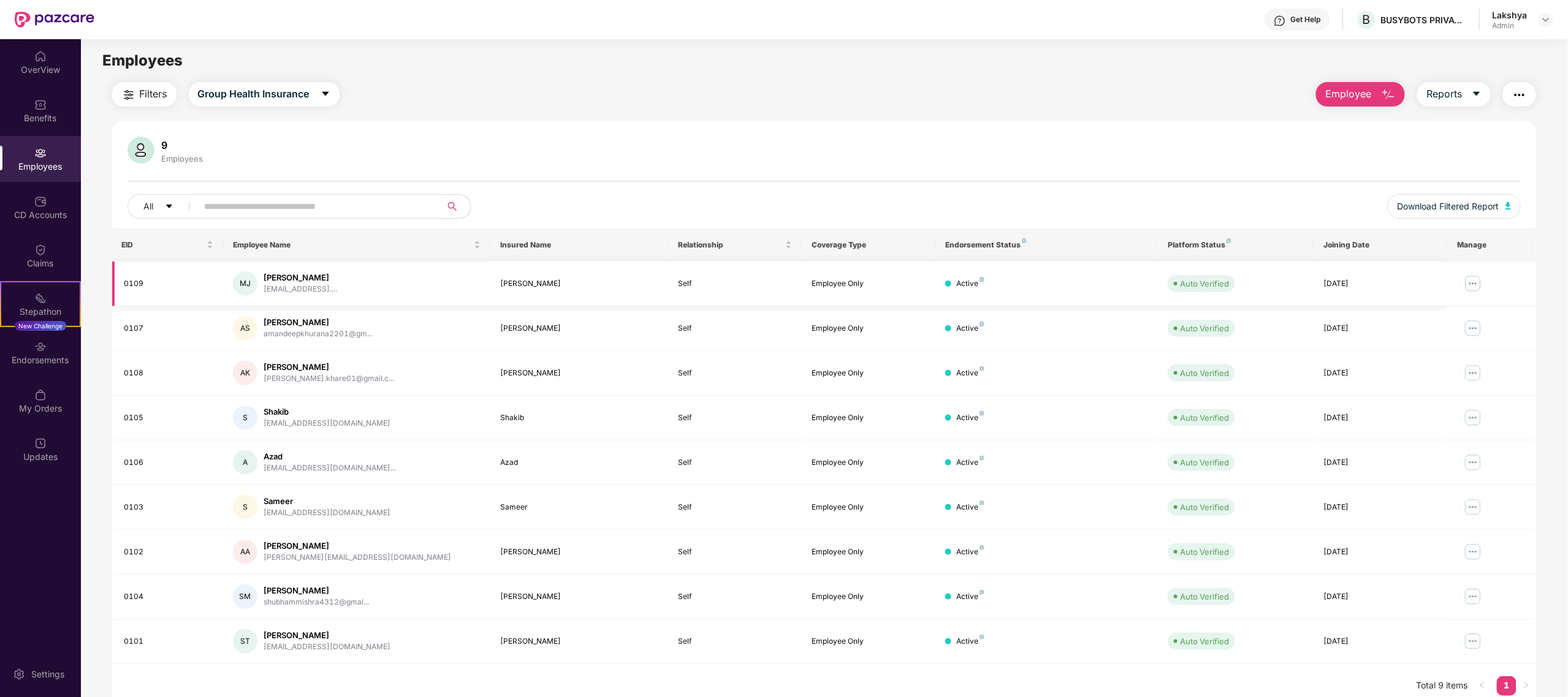
click at [1478, 279] on img at bounding box center [1473, 284] width 19 height 19
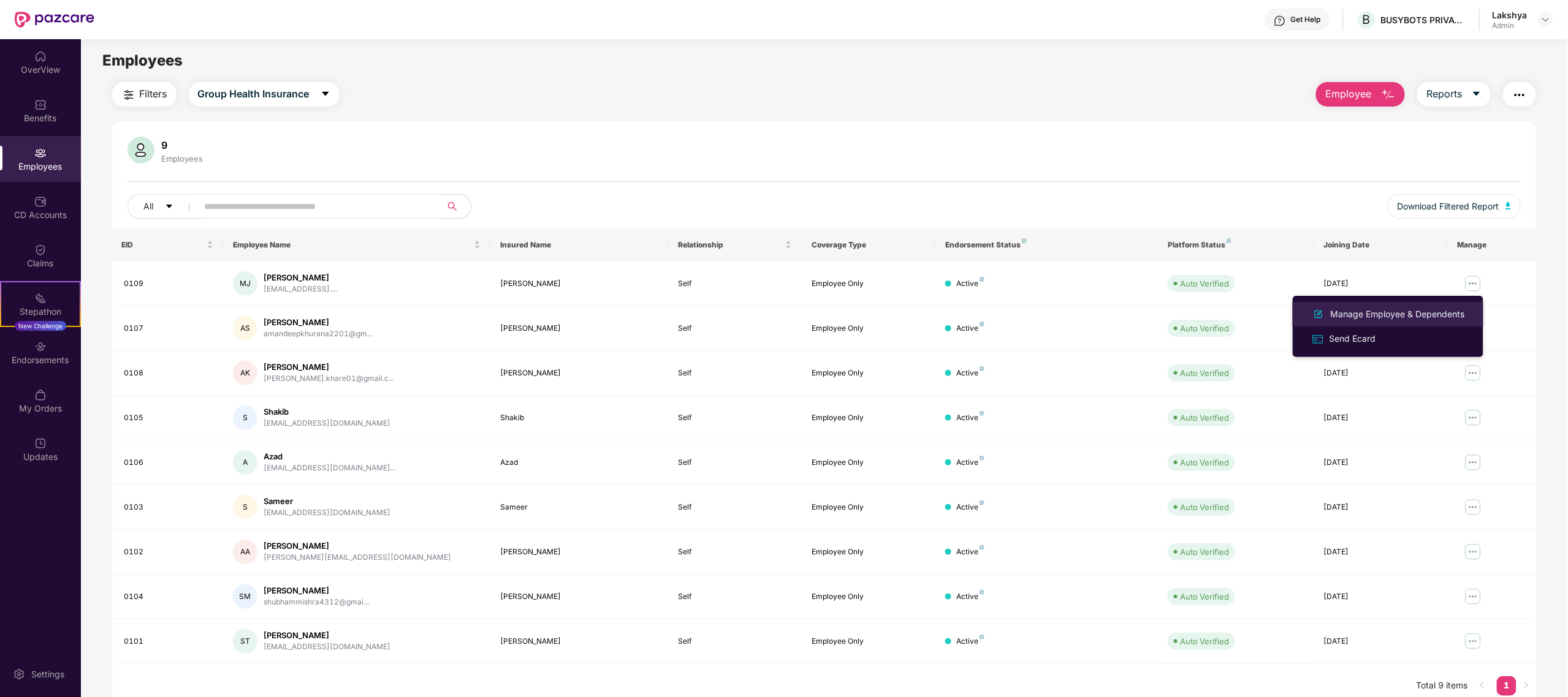
click at [1360, 306] on li "Manage Employee & Dependents" at bounding box center [1388, 315] width 191 height 25
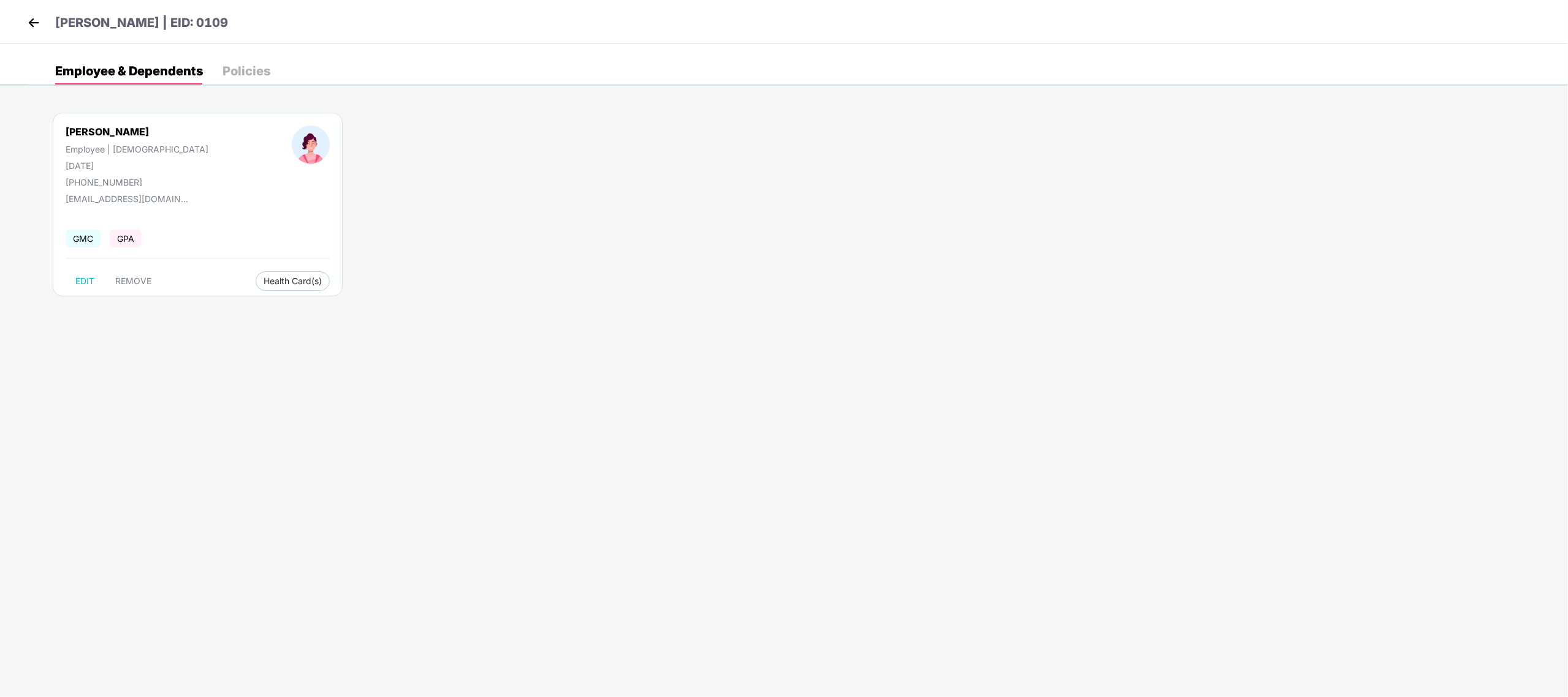
click at [32, 16] on img at bounding box center [33, 22] width 18 height 18
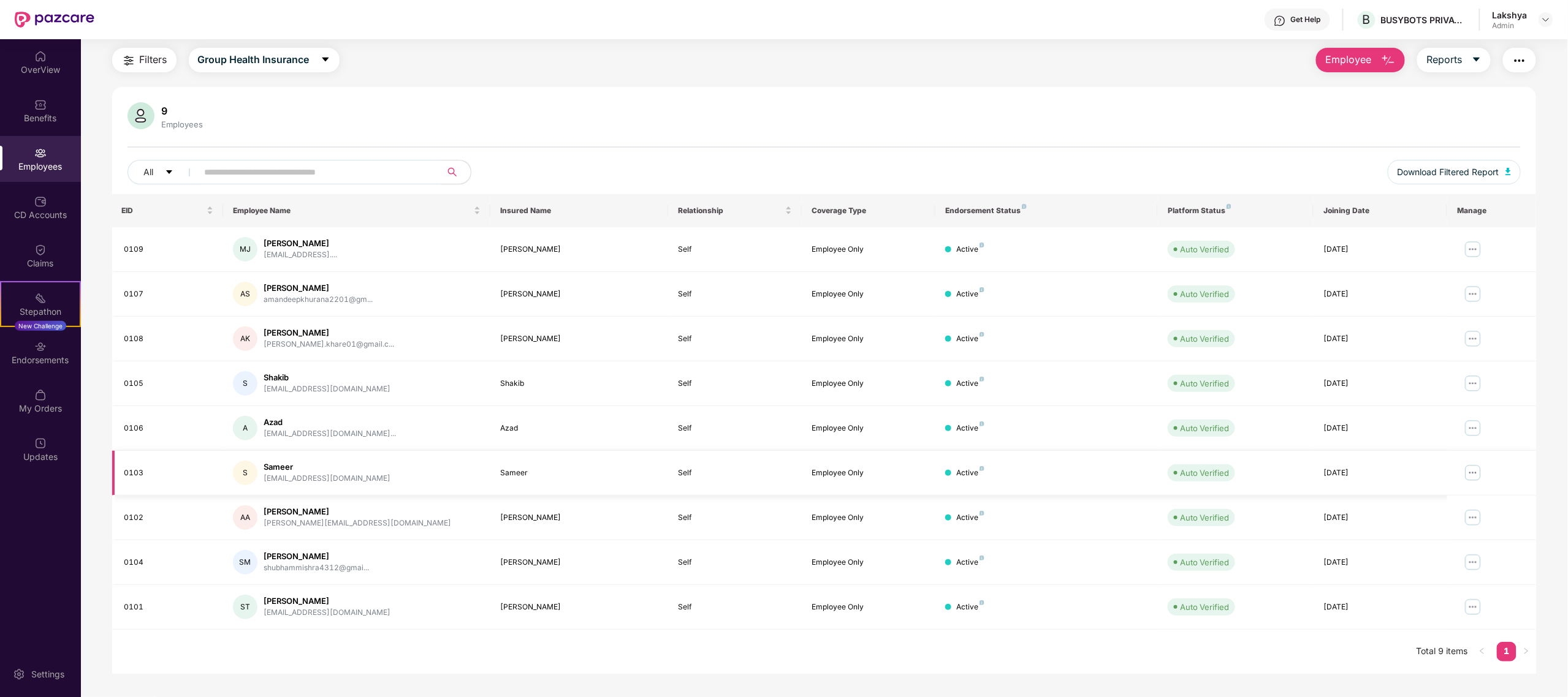
scroll to position [39, 0]
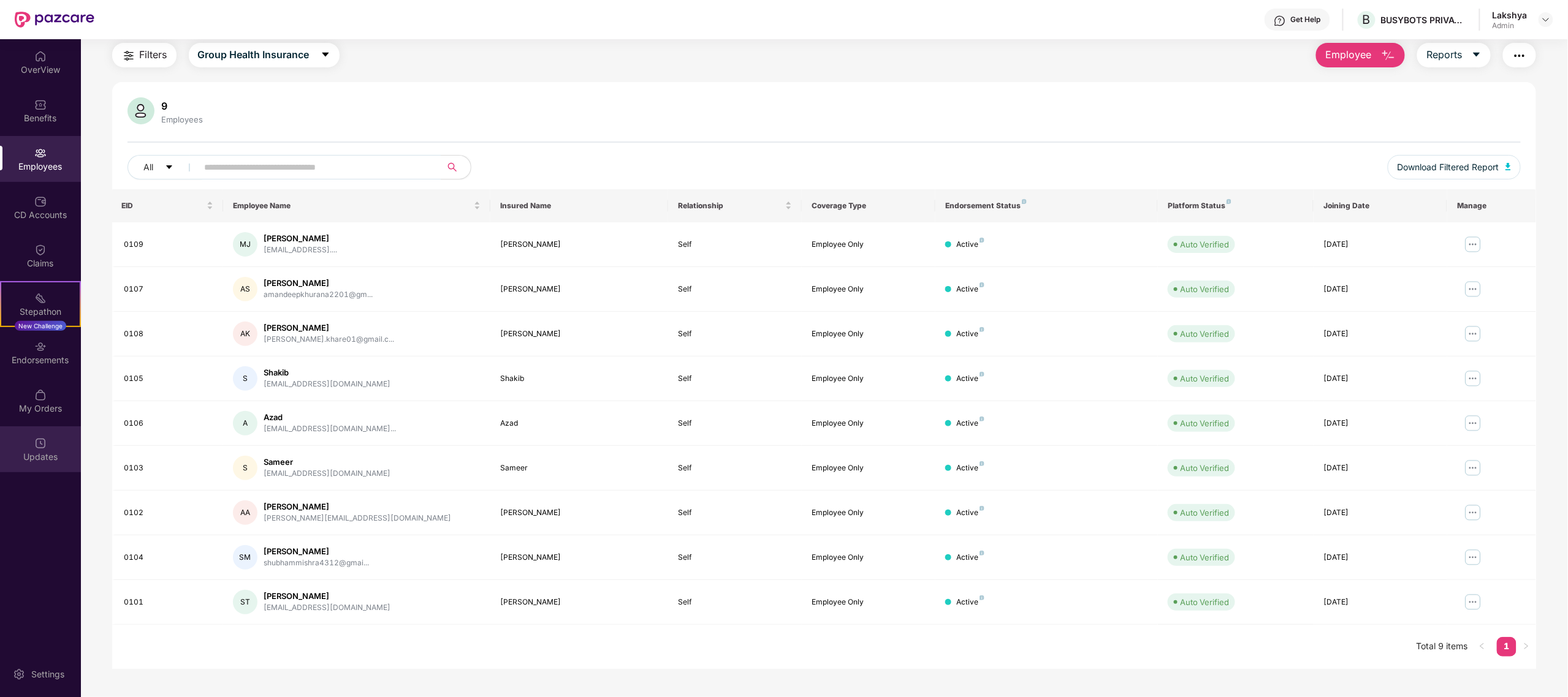
click at [56, 439] on div "Updates" at bounding box center [40, 450] width 81 height 46
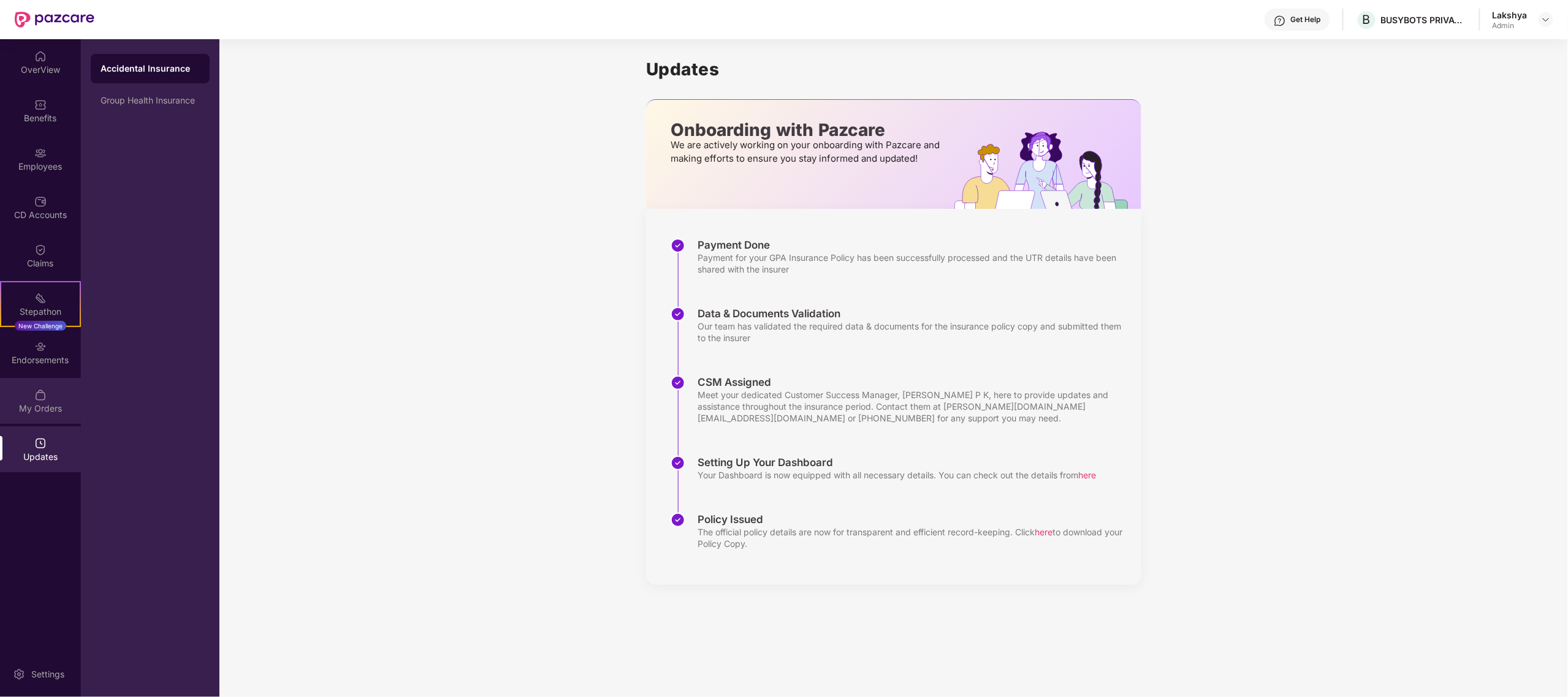
click at [40, 390] on img at bounding box center [40, 395] width 12 height 12
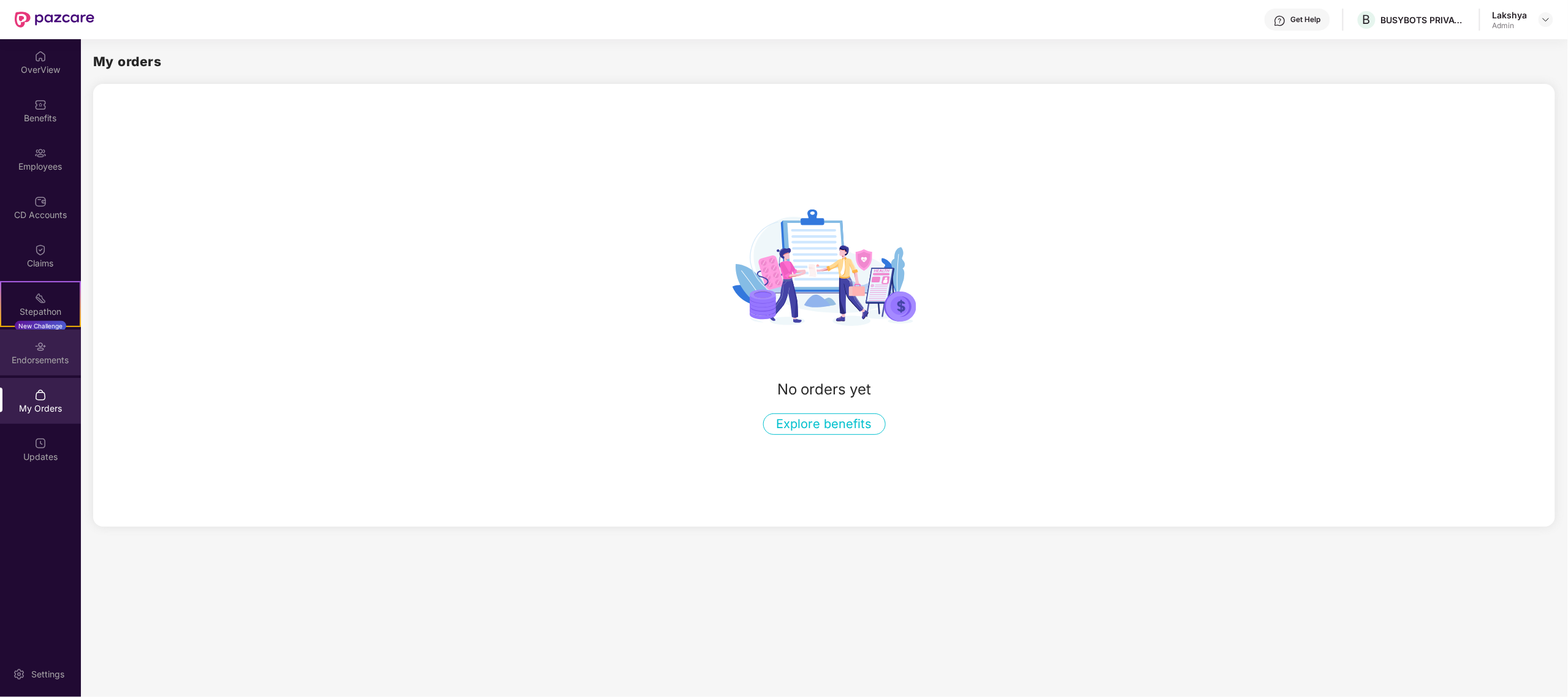
click at [35, 363] on div "Endorsements" at bounding box center [40, 360] width 81 height 12
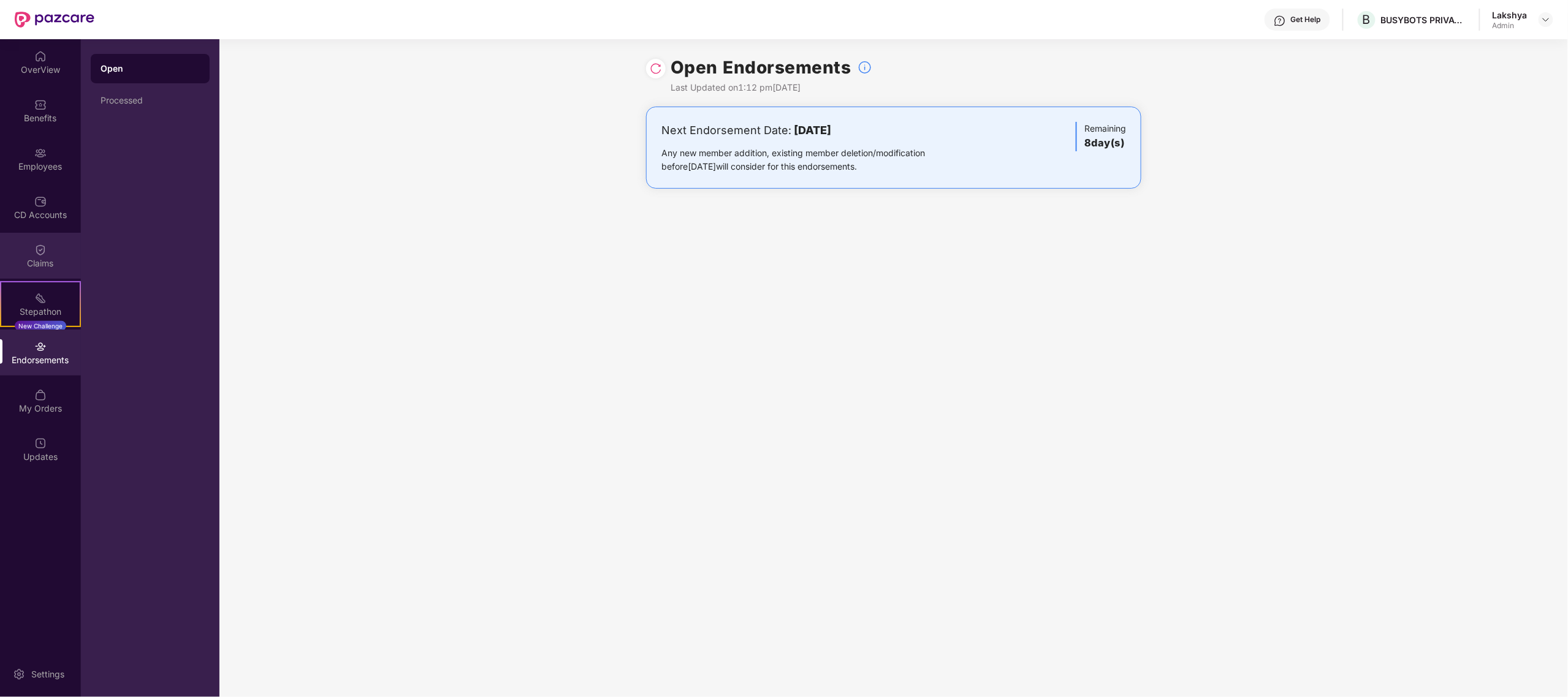
click at [59, 250] on div "Claims" at bounding box center [40, 256] width 81 height 46
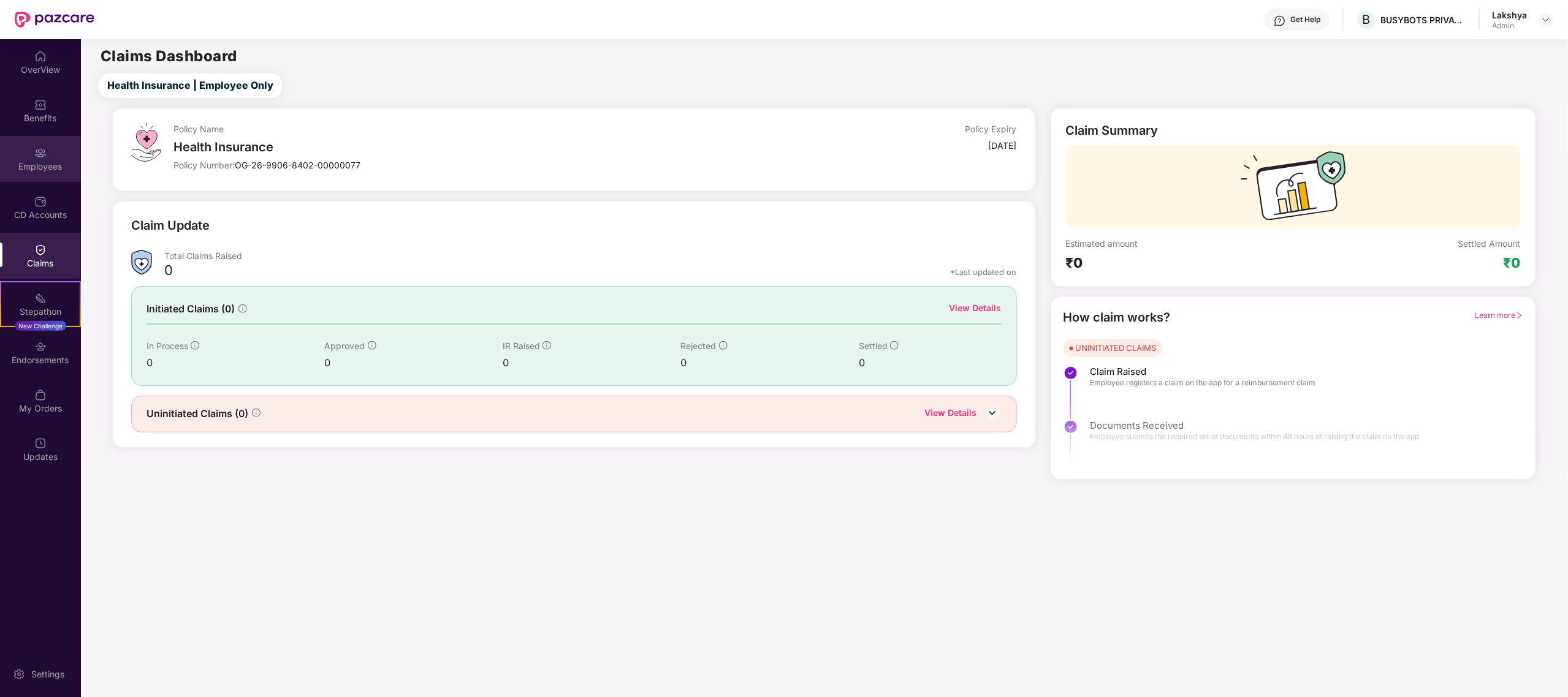
click at [55, 158] on div "Employees" at bounding box center [40, 159] width 81 height 46
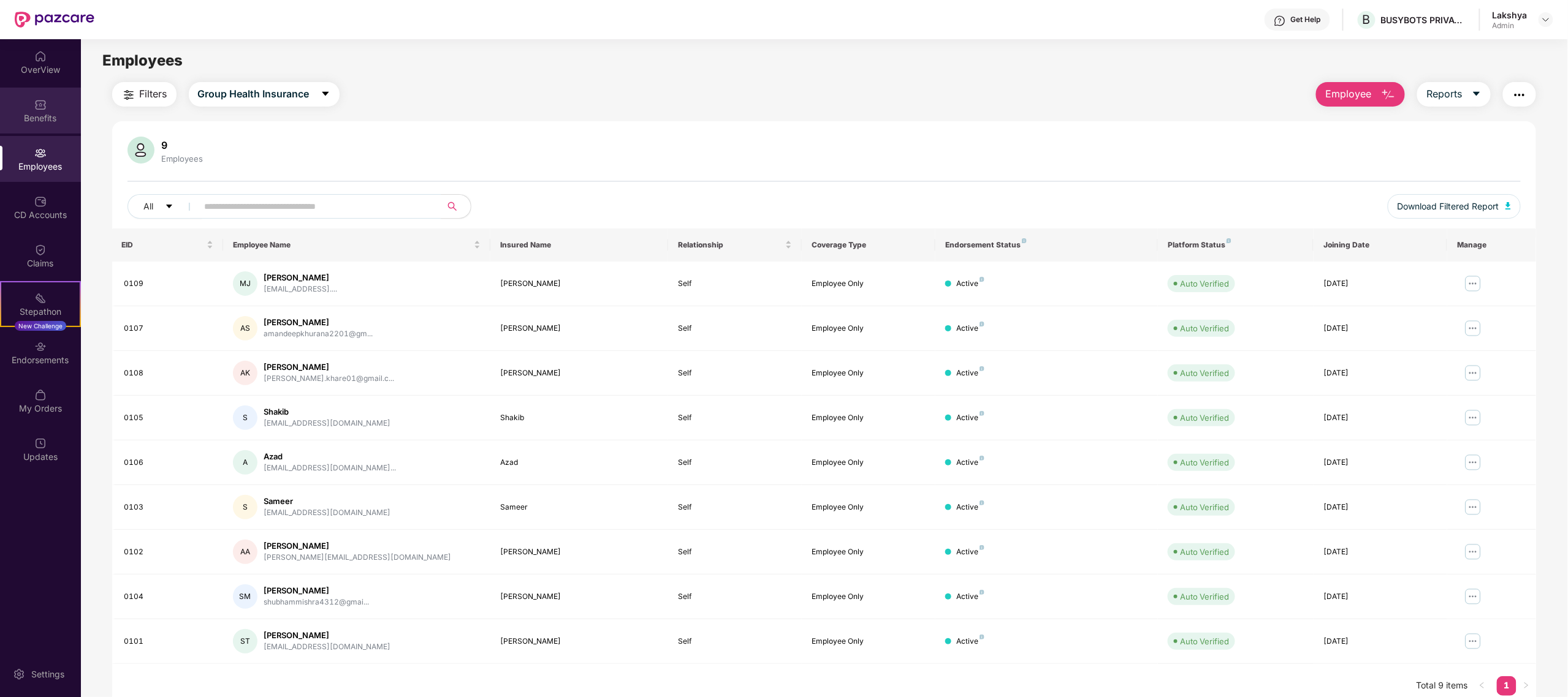
click at [30, 100] on div "Benefits" at bounding box center [40, 110] width 81 height 46
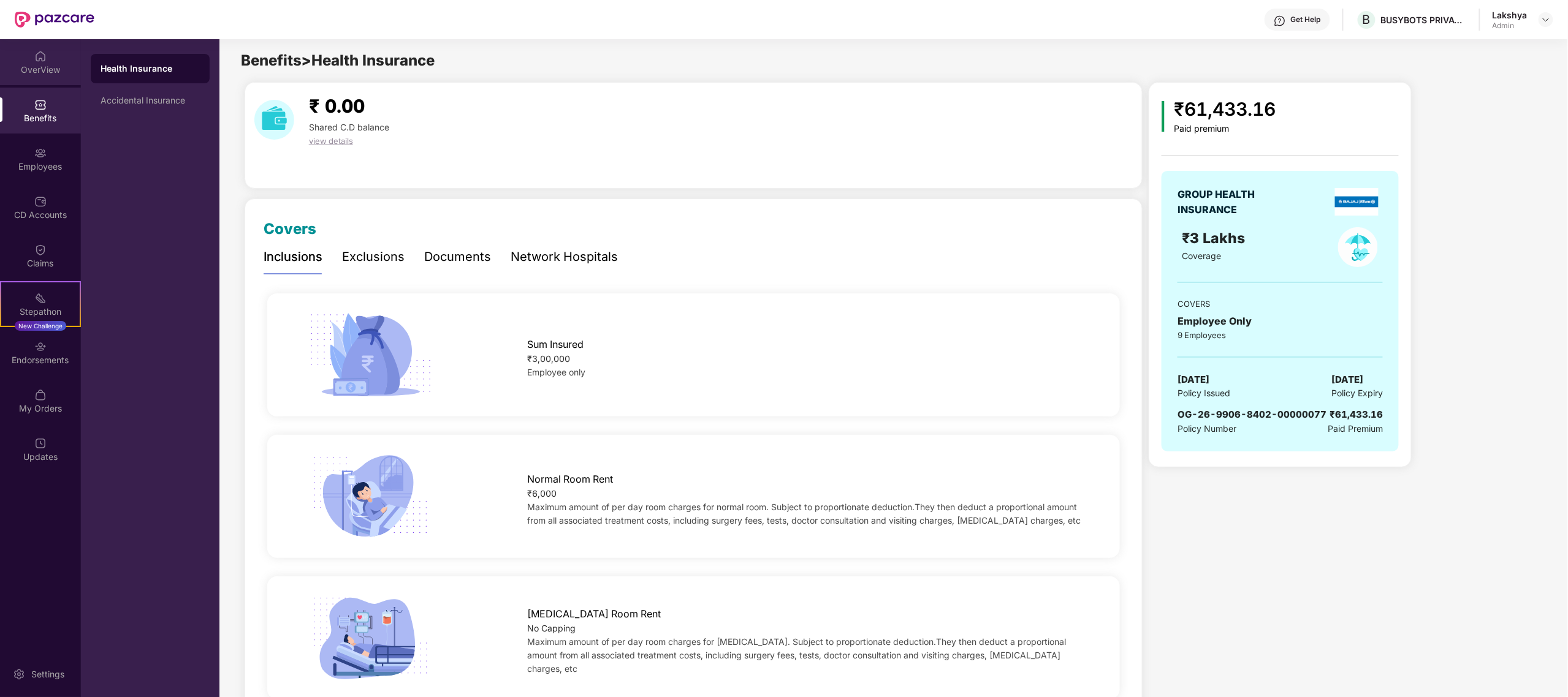
click at [15, 51] on div "OverView" at bounding box center [40, 62] width 81 height 46
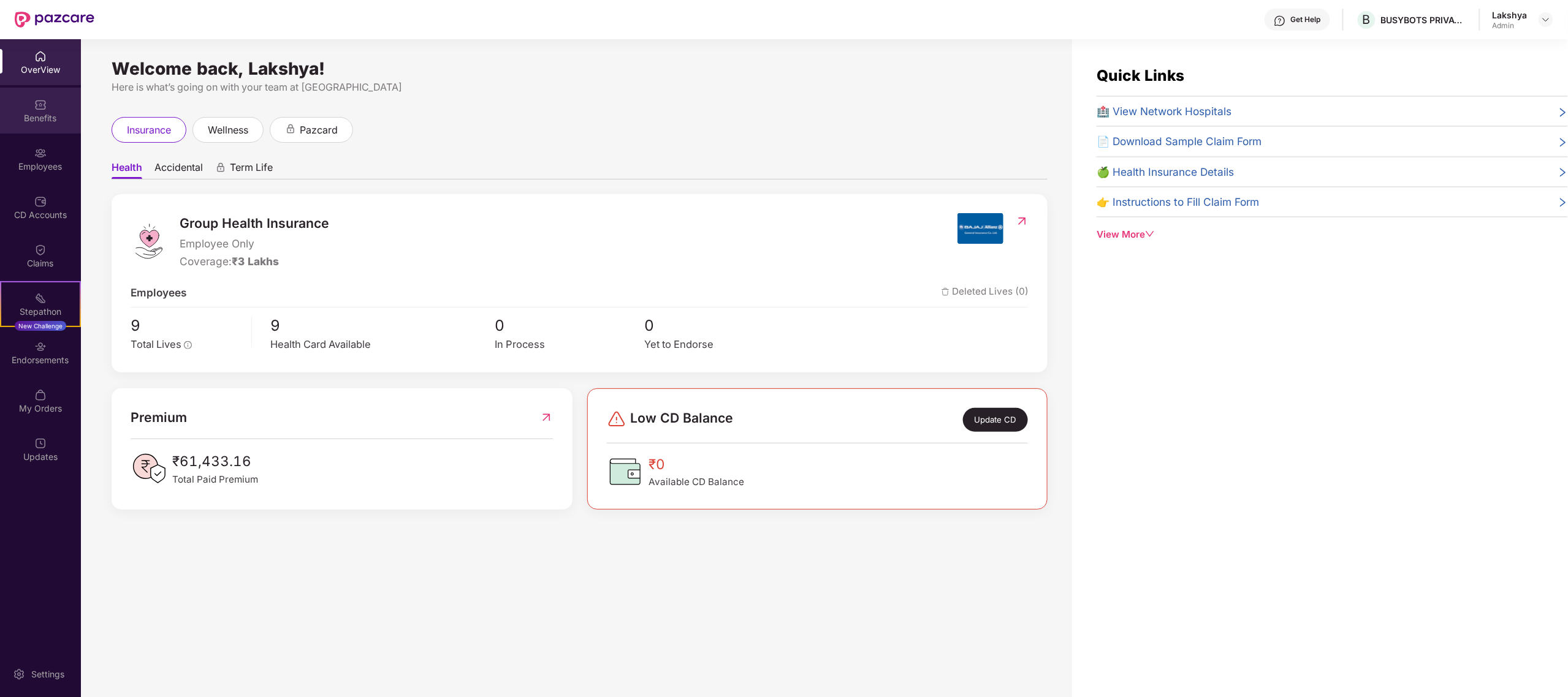
click at [27, 118] on div "Benefits" at bounding box center [40, 118] width 81 height 12
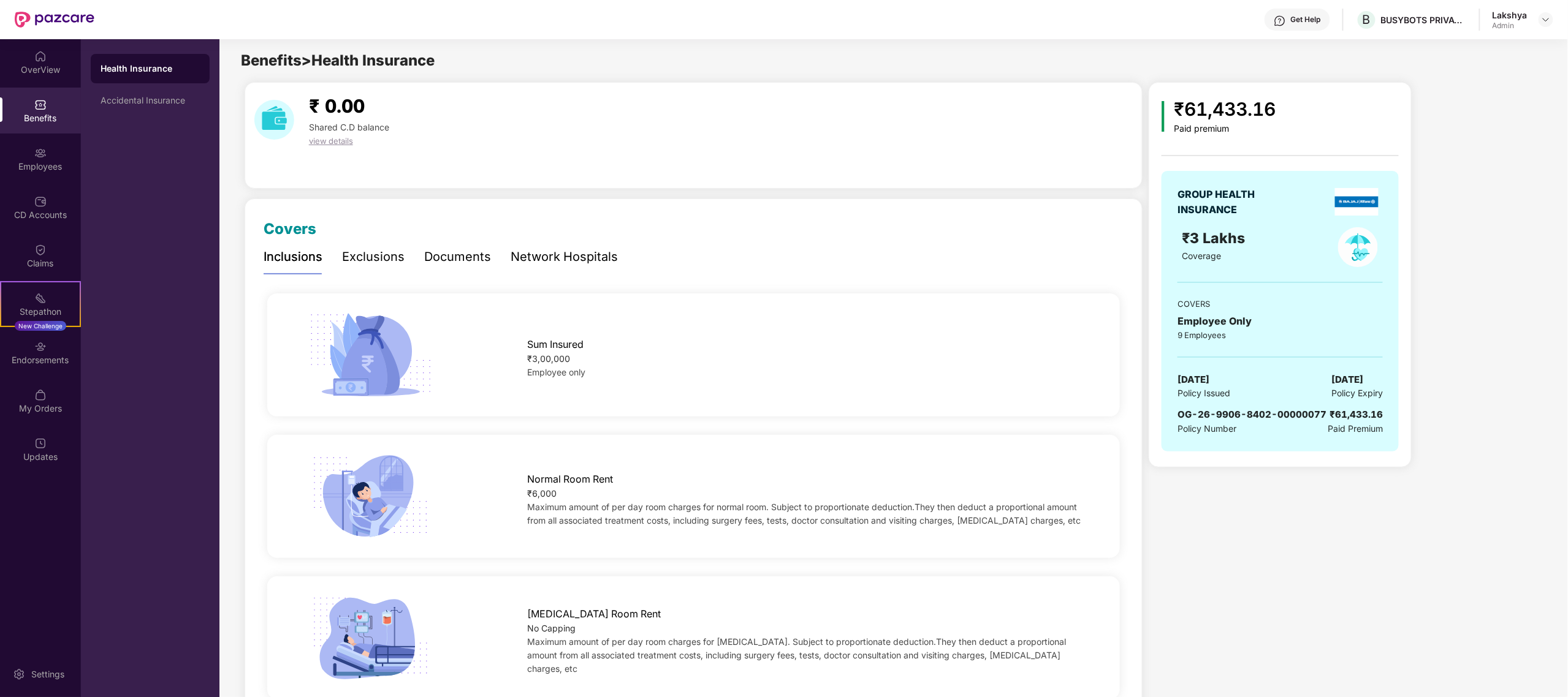
click at [388, 263] on div "Exclusions" at bounding box center [373, 257] width 63 height 19
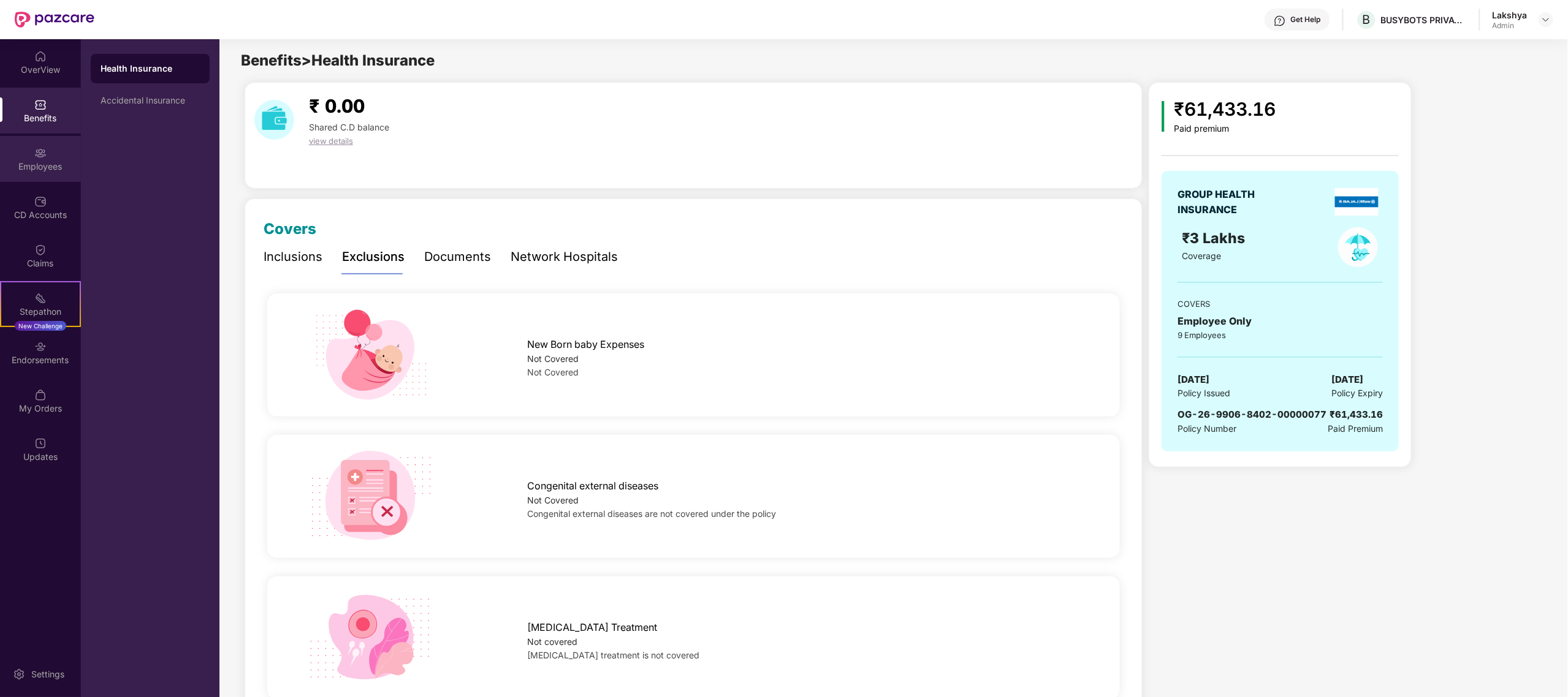
click at [39, 151] on img at bounding box center [40, 153] width 12 height 12
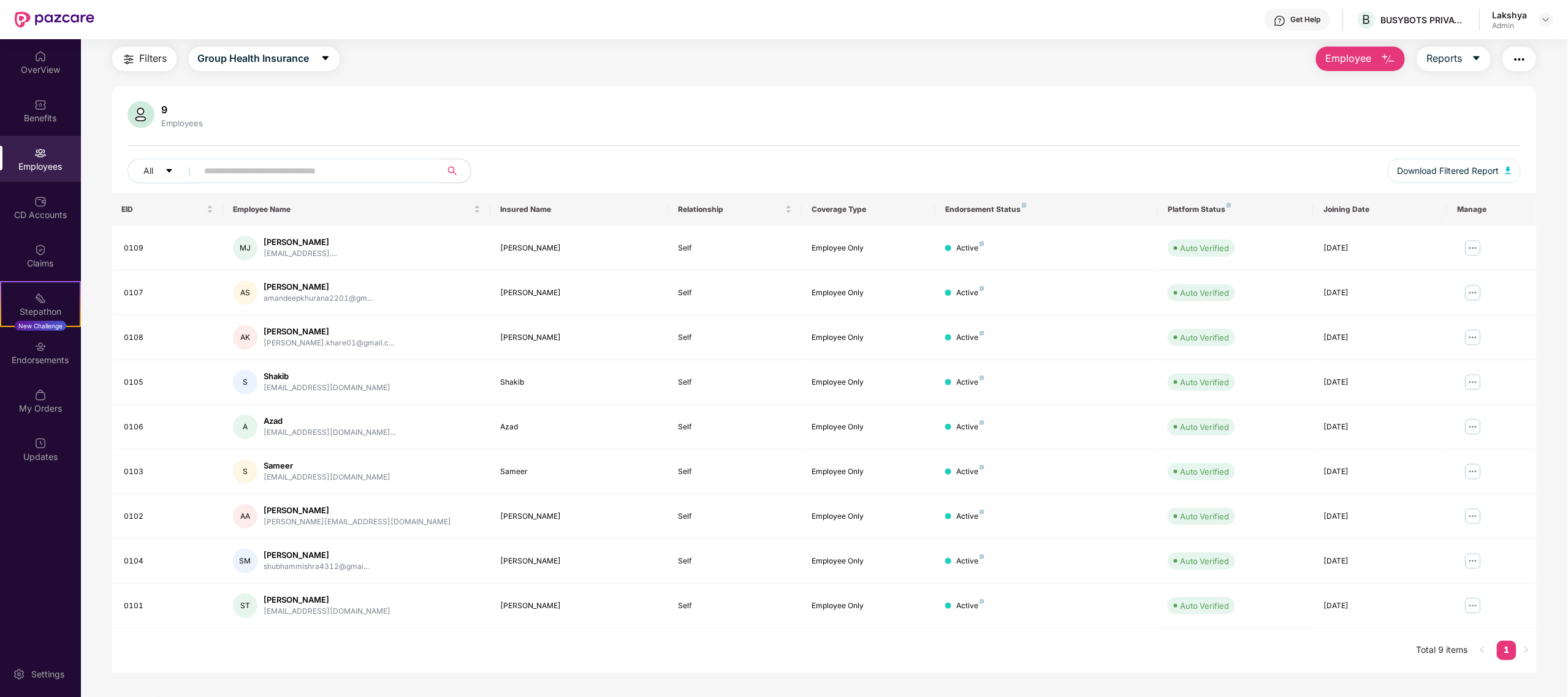
scroll to position [39, 0]
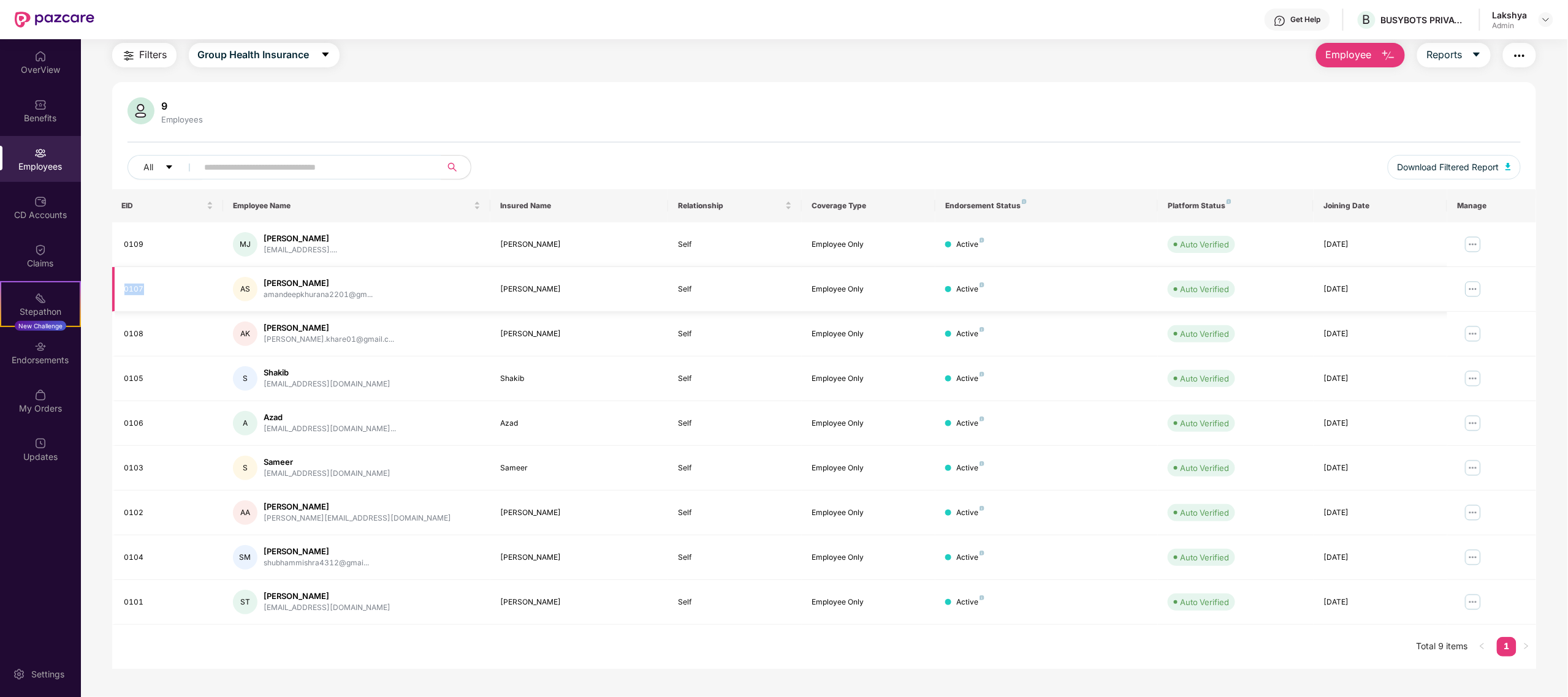
drag, startPoint x: 136, startPoint y: 291, endPoint x: 118, endPoint y: 289, distance: 18.1
click at [118, 289] on td "0107" at bounding box center [167, 289] width 112 height 45
click at [135, 286] on div "0107" at bounding box center [169, 289] width 90 height 12
drag, startPoint x: 133, startPoint y: 286, endPoint x: 154, endPoint y: 286, distance: 21.0
click at [154, 286] on div "0107" at bounding box center [169, 289] width 90 height 12
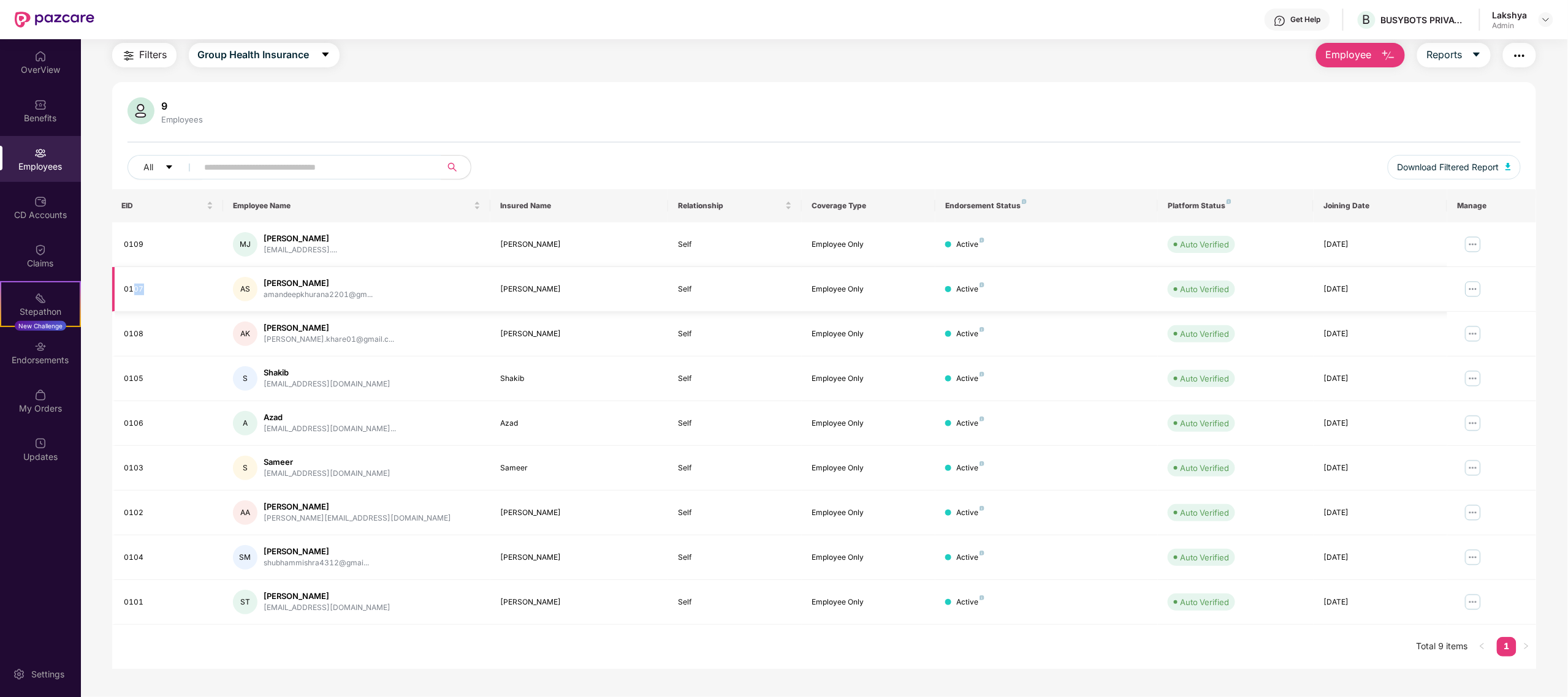
click at [147, 286] on div "0107" at bounding box center [169, 289] width 90 height 12
drag, startPoint x: 140, startPoint y: 286, endPoint x: 123, endPoint y: 286, distance: 17.0
click at [123, 286] on td "0107" at bounding box center [167, 289] width 112 height 45
drag, startPoint x: 121, startPoint y: 286, endPoint x: 156, endPoint y: 291, distance: 35.4
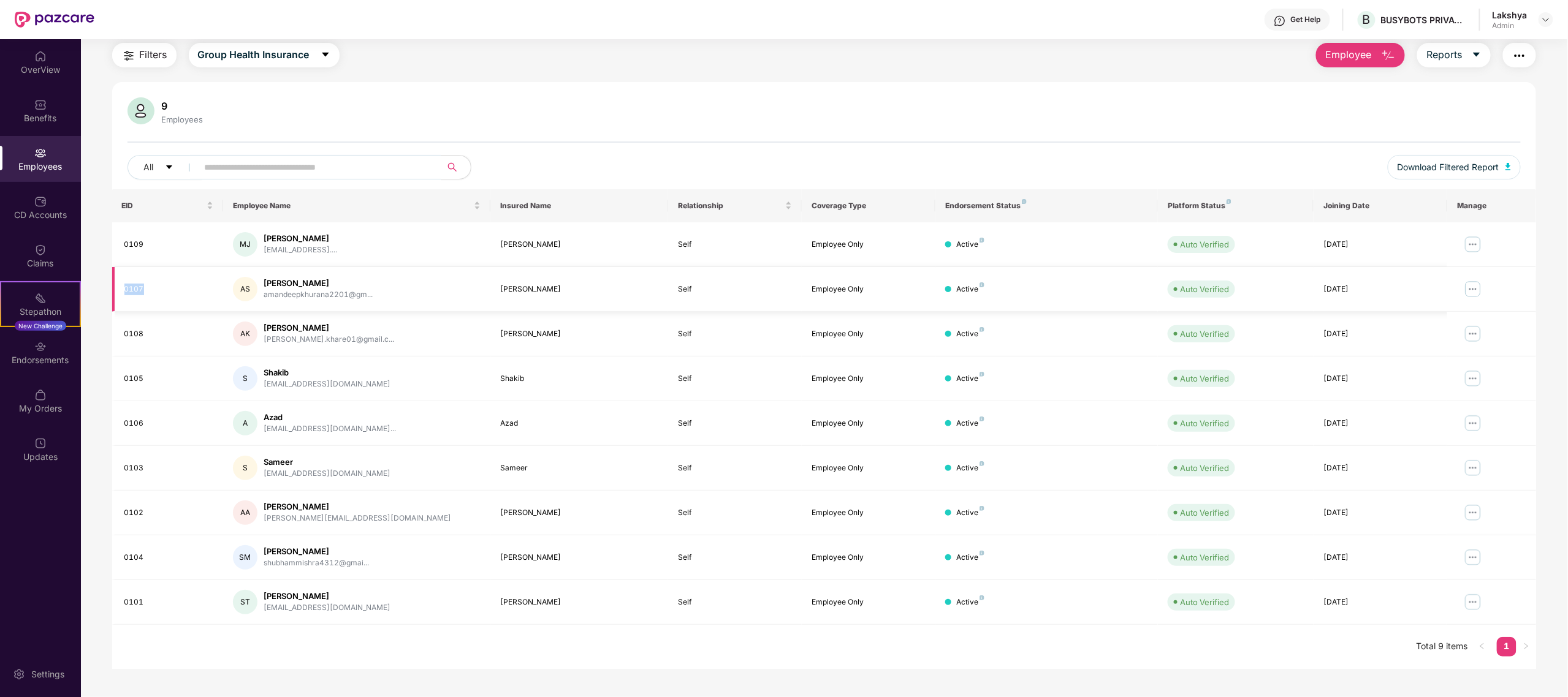
click at [156, 291] on td "0107" at bounding box center [167, 289] width 112 height 45
click at [204, 286] on div "0107" at bounding box center [169, 289] width 90 height 12
drag, startPoint x: 199, startPoint y: 288, endPoint x: 142, endPoint y: 284, distance: 57.1
click at [142, 284] on div "0107" at bounding box center [169, 289] width 90 height 12
drag, startPoint x: 144, startPoint y: 284, endPoint x: 116, endPoint y: 279, distance: 28.4
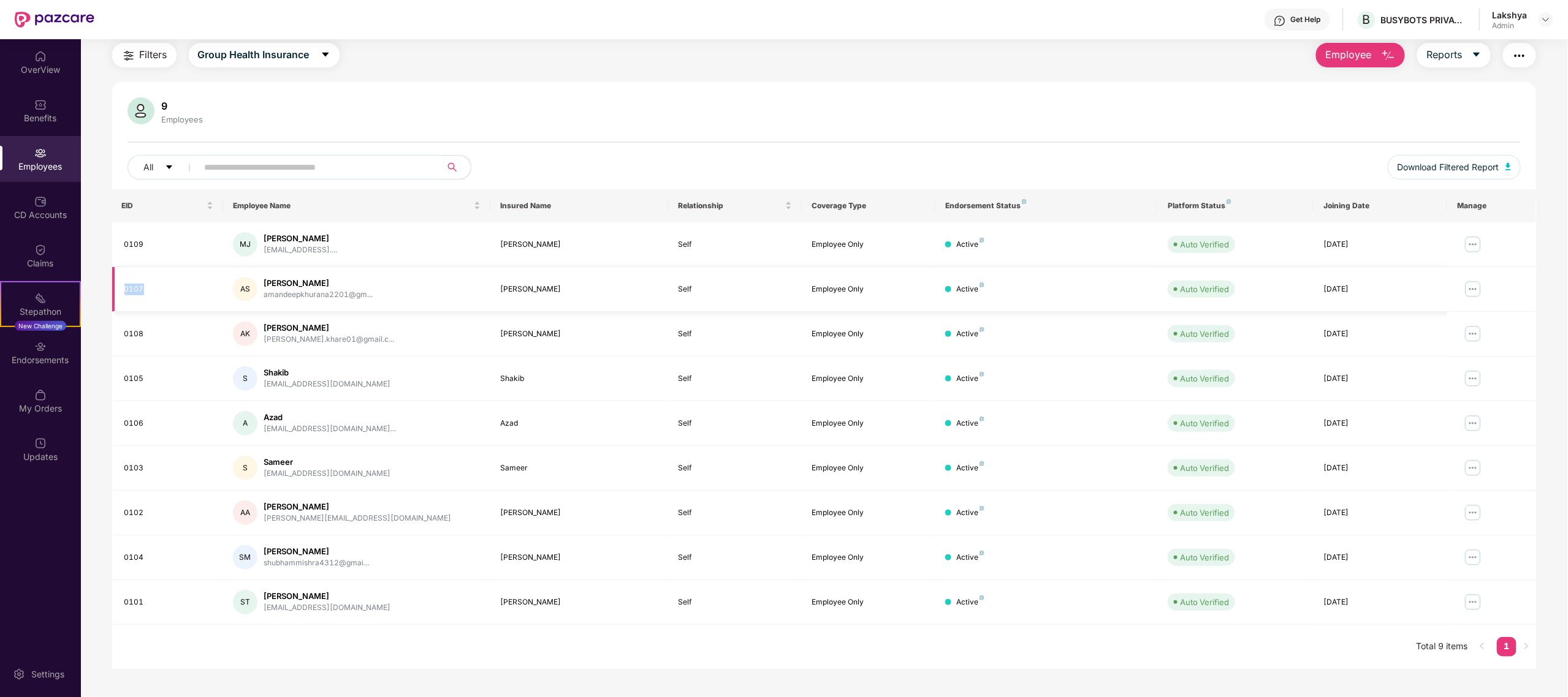
click at [116, 279] on td "0107" at bounding box center [167, 289] width 112 height 45
click at [185, 286] on div "0107" at bounding box center [169, 289] width 90 height 12
drag, startPoint x: 173, startPoint y: 286, endPoint x: 118, endPoint y: 284, distance: 55.0
click at [118, 284] on td "0107" at bounding box center [167, 289] width 112 height 45
click at [148, 286] on div "0107" at bounding box center [169, 289] width 90 height 12
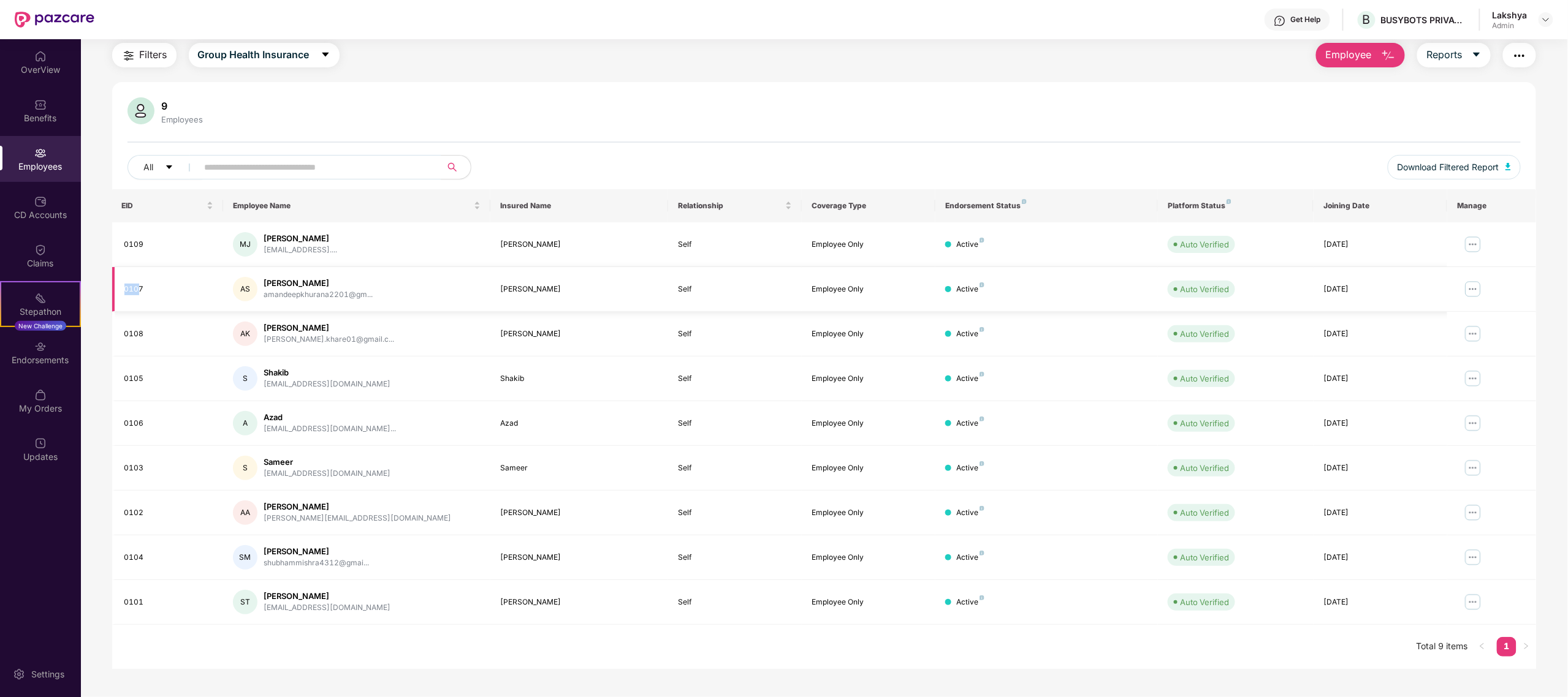
drag, startPoint x: 138, startPoint y: 286, endPoint x: 123, endPoint y: 286, distance: 15.0
click at [123, 286] on td "0107" at bounding box center [167, 289] width 112 height 45
click at [131, 286] on div "0107" at bounding box center [169, 289] width 90 height 12
drag, startPoint x: 149, startPoint y: 286, endPoint x: 121, endPoint y: 284, distance: 28.1
click at [121, 284] on td "0107" at bounding box center [167, 289] width 112 height 45
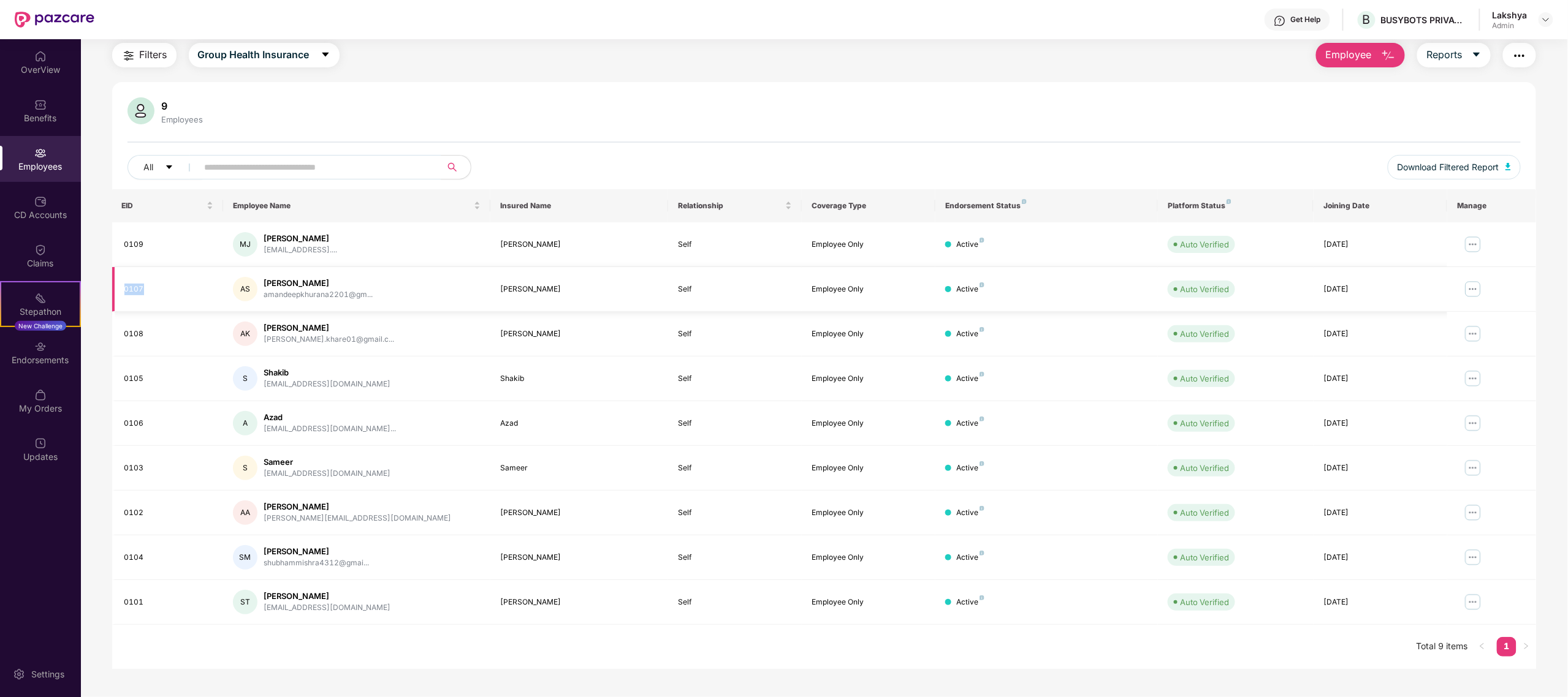
click at [133, 288] on div "0107" at bounding box center [169, 289] width 90 height 12
click at [149, 288] on div "0107" at bounding box center [169, 289] width 90 height 12
drag, startPoint x: 152, startPoint y: 288, endPoint x: 118, endPoint y: 288, distance: 34.0
click at [118, 288] on td "0107" at bounding box center [167, 289] width 112 height 45
click at [146, 291] on div "0107" at bounding box center [169, 289] width 90 height 12
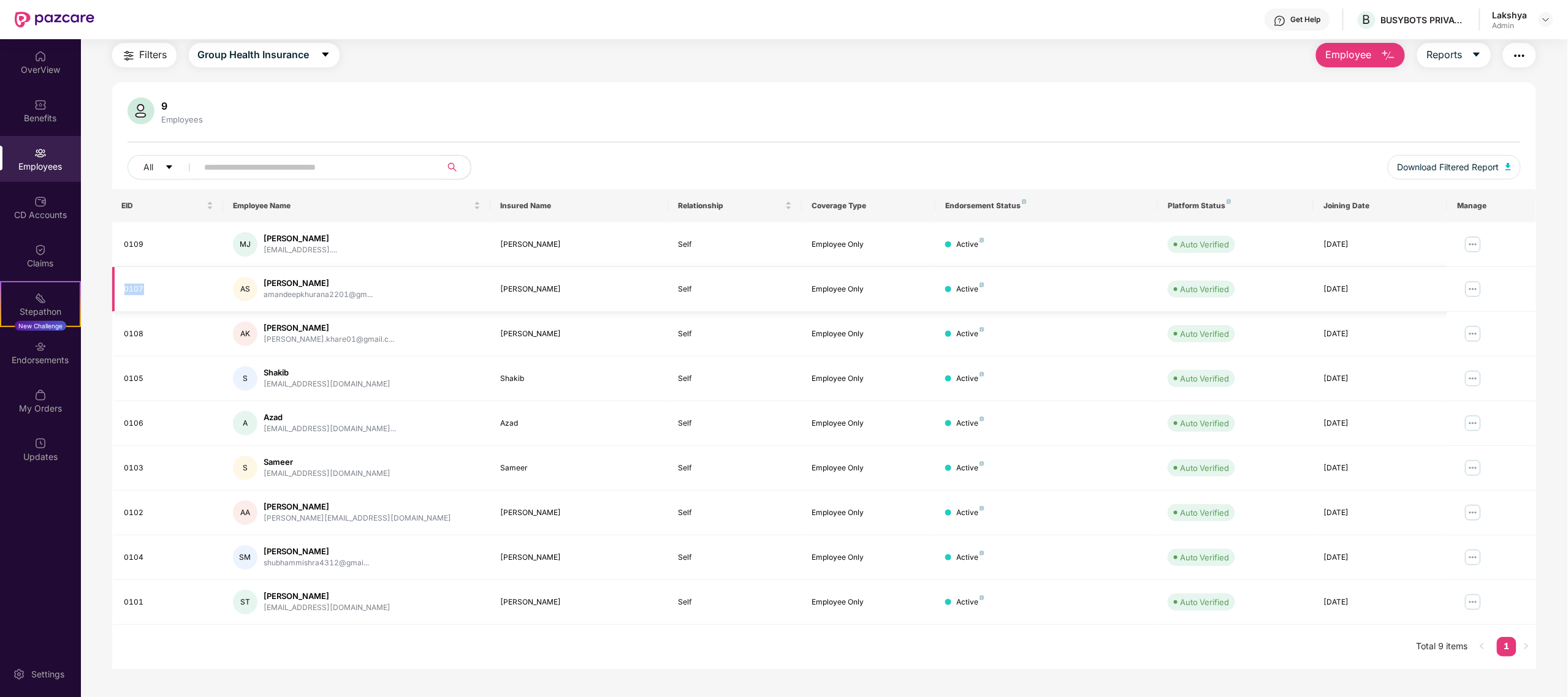
drag, startPoint x: 152, startPoint y: 289, endPoint x: 121, endPoint y: 291, distance: 31.1
click at [121, 291] on td "0107" at bounding box center [167, 289] width 112 height 45
click at [132, 291] on div "0107" at bounding box center [169, 289] width 90 height 12
drag, startPoint x: 130, startPoint y: 286, endPoint x: 152, endPoint y: 289, distance: 22.2
click at [152, 289] on div "0107" at bounding box center [169, 289] width 90 height 12
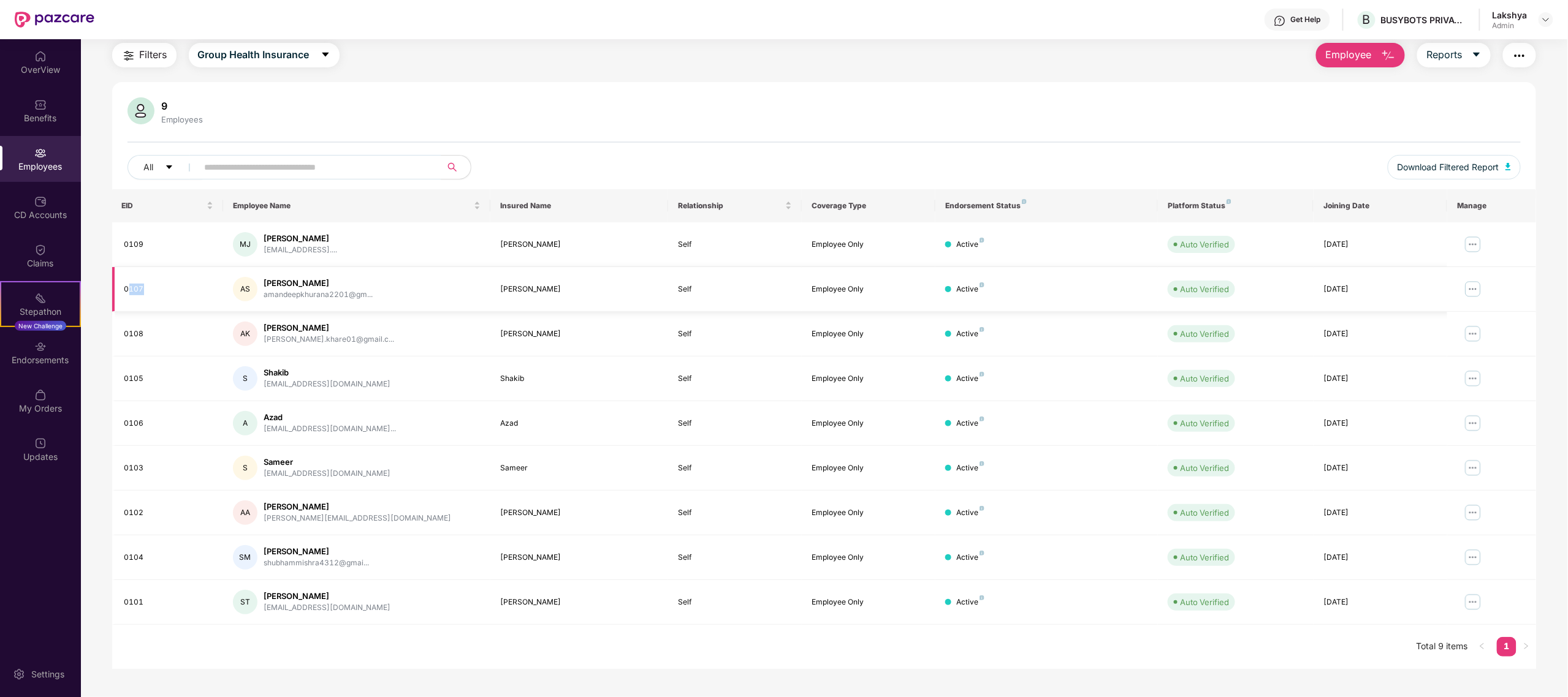
click at [152, 289] on div "0107" at bounding box center [169, 289] width 90 height 12
drag, startPoint x: 145, startPoint y: 289, endPoint x: 111, endPoint y: 289, distance: 34.0
click at [112, 289] on td "0107" at bounding box center [167, 289] width 112 height 45
click at [141, 286] on div "0107" at bounding box center [169, 289] width 90 height 12
drag, startPoint x: 153, startPoint y: 286, endPoint x: 123, endPoint y: 286, distance: 30.0
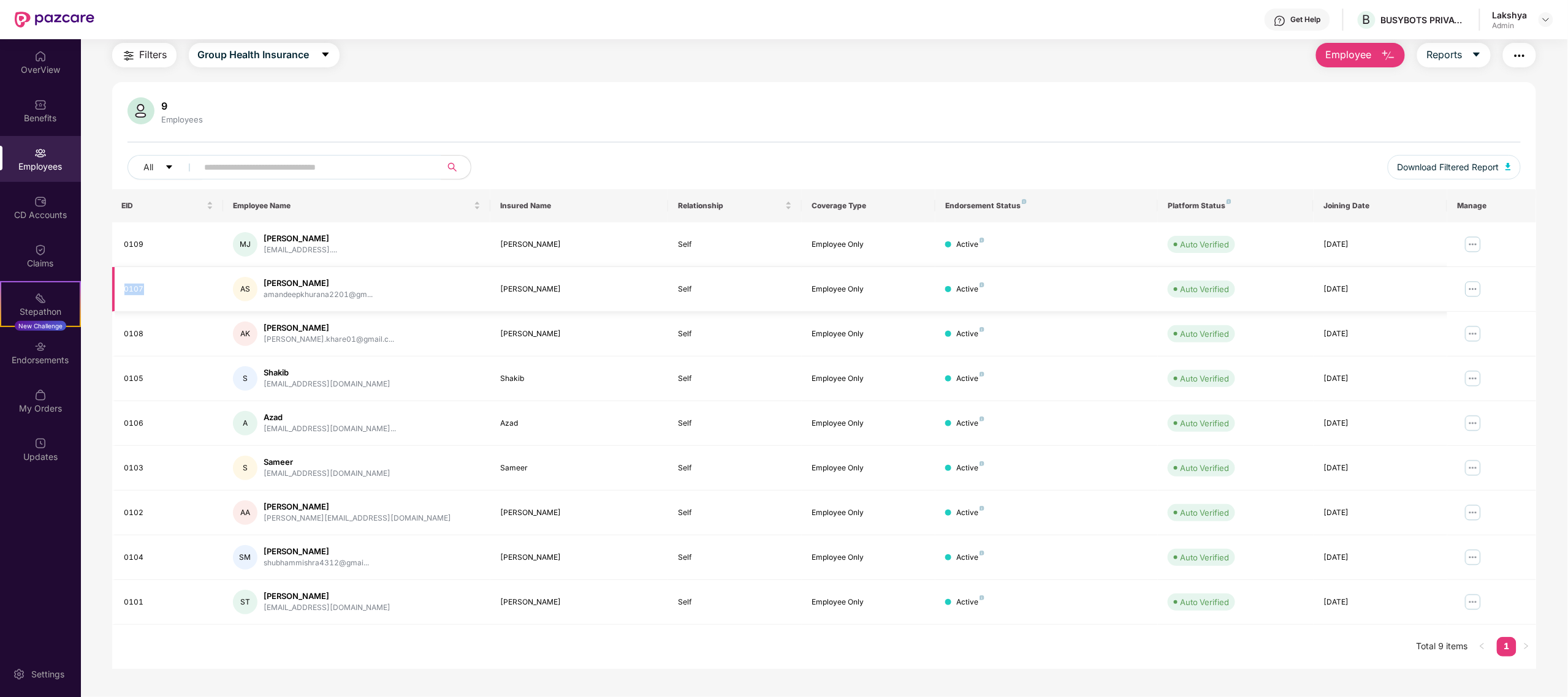
click at [124, 286] on div "0107" at bounding box center [169, 289] width 90 height 12
click at [152, 284] on div "0107" at bounding box center [169, 289] width 90 height 12
drag, startPoint x: 144, startPoint y: 284, endPoint x: 120, endPoint y: 286, distance: 24.1
click at [120, 286] on td "0107" at bounding box center [167, 289] width 112 height 45
drag, startPoint x: 120, startPoint y: 242, endPoint x: 149, endPoint y: 239, distance: 29.2
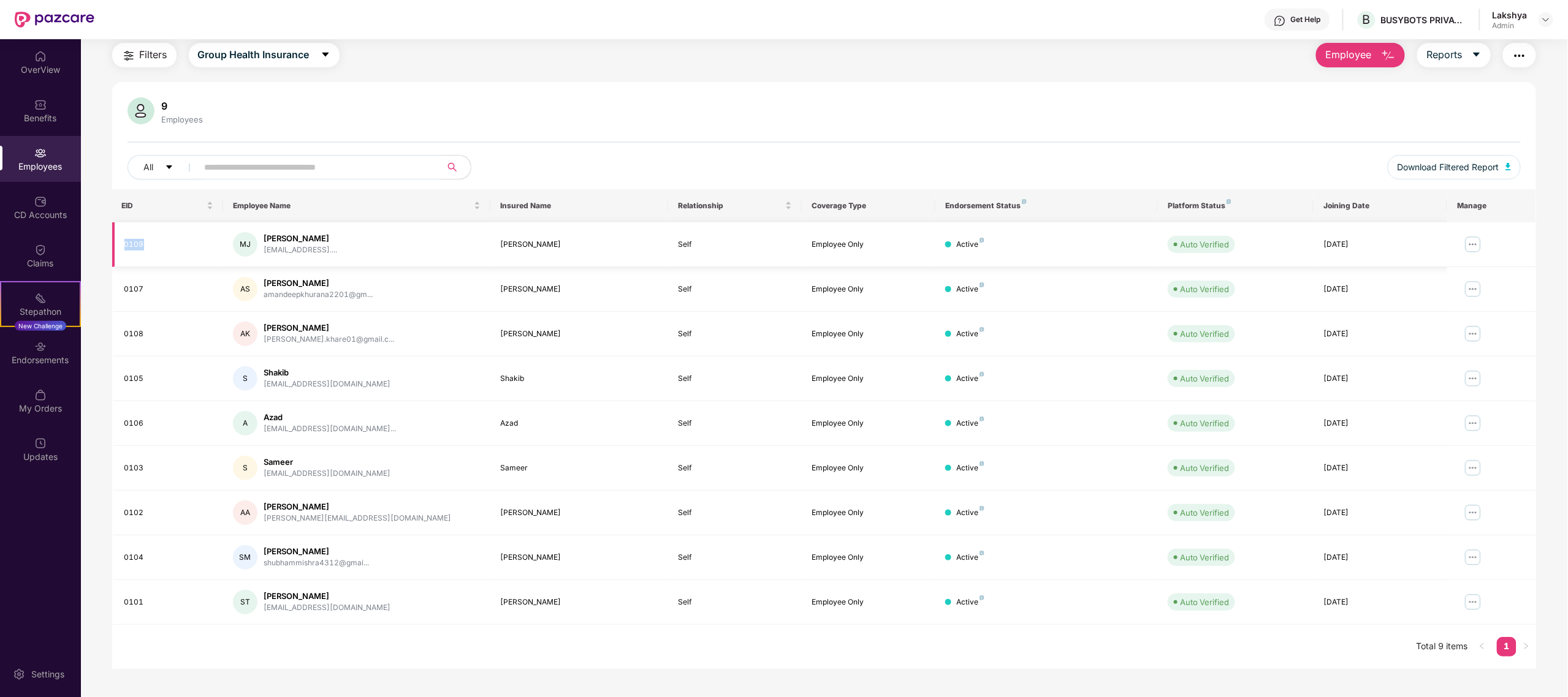
click at [149, 239] on td "0109" at bounding box center [167, 245] width 112 height 45
click at [160, 249] on div "0109" at bounding box center [169, 245] width 90 height 12
click at [142, 242] on div "0109" at bounding box center [169, 245] width 90 height 12
click at [138, 242] on div "0109" at bounding box center [169, 245] width 90 height 12
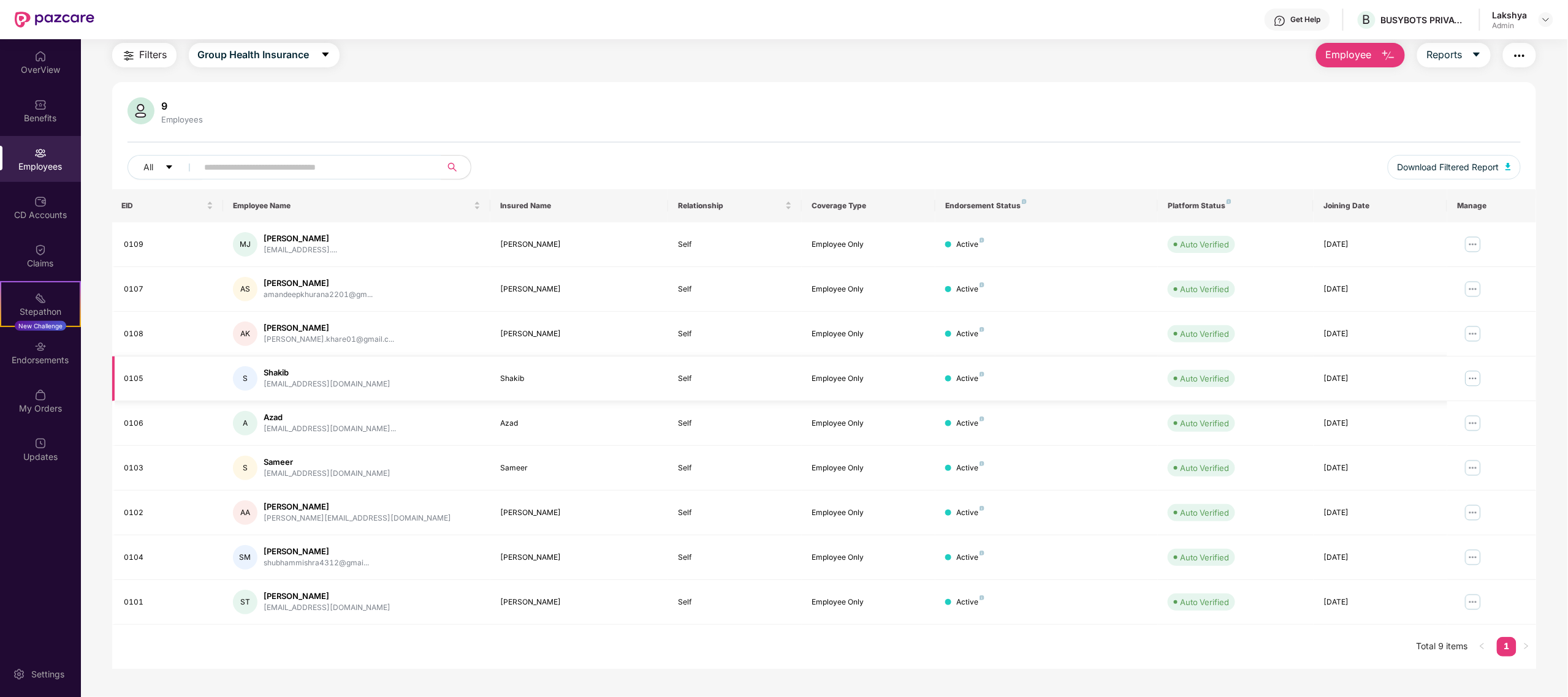
click at [863, 374] on div "Employee Only" at bounding box center [868, 379] width 114 height 12
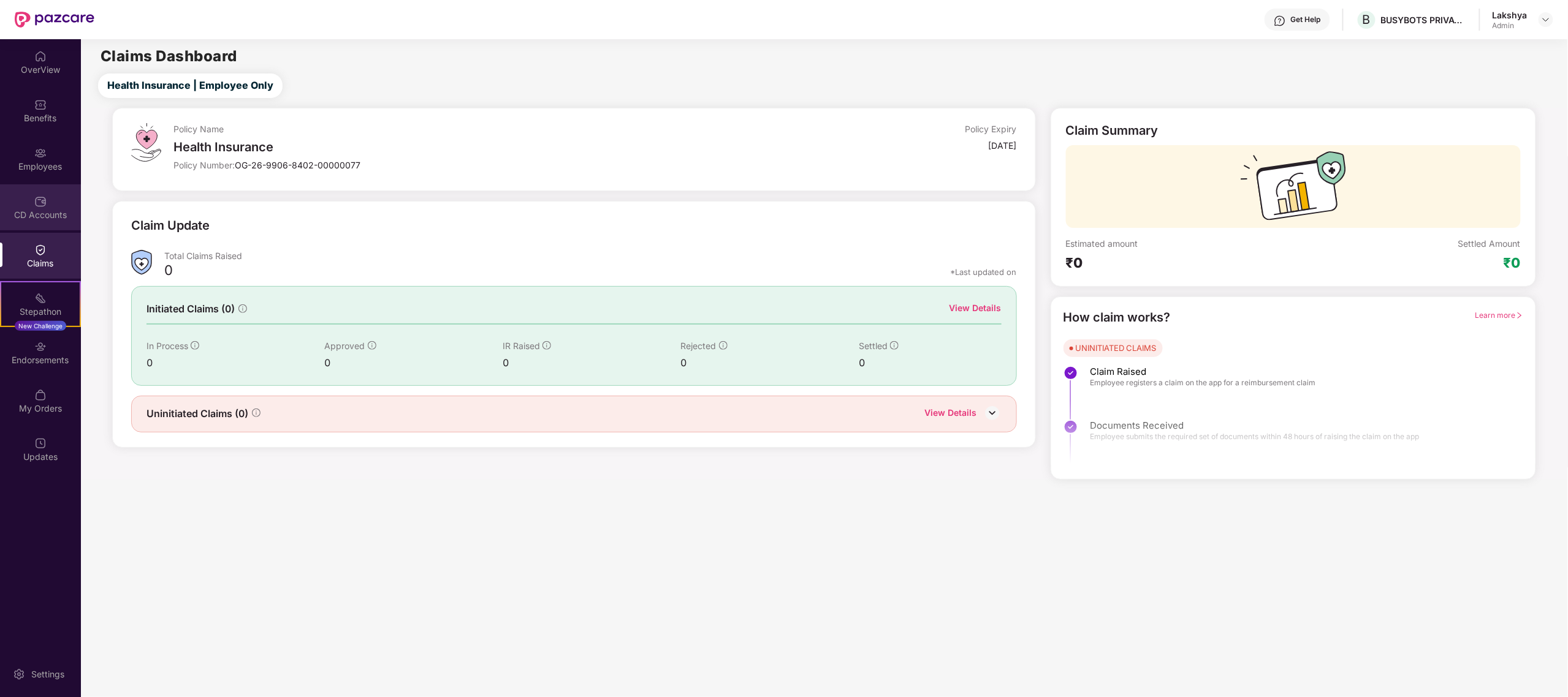
click at [47, 209] on div "CD Accounts" at bounding box center [40, 215] width 81 height 12
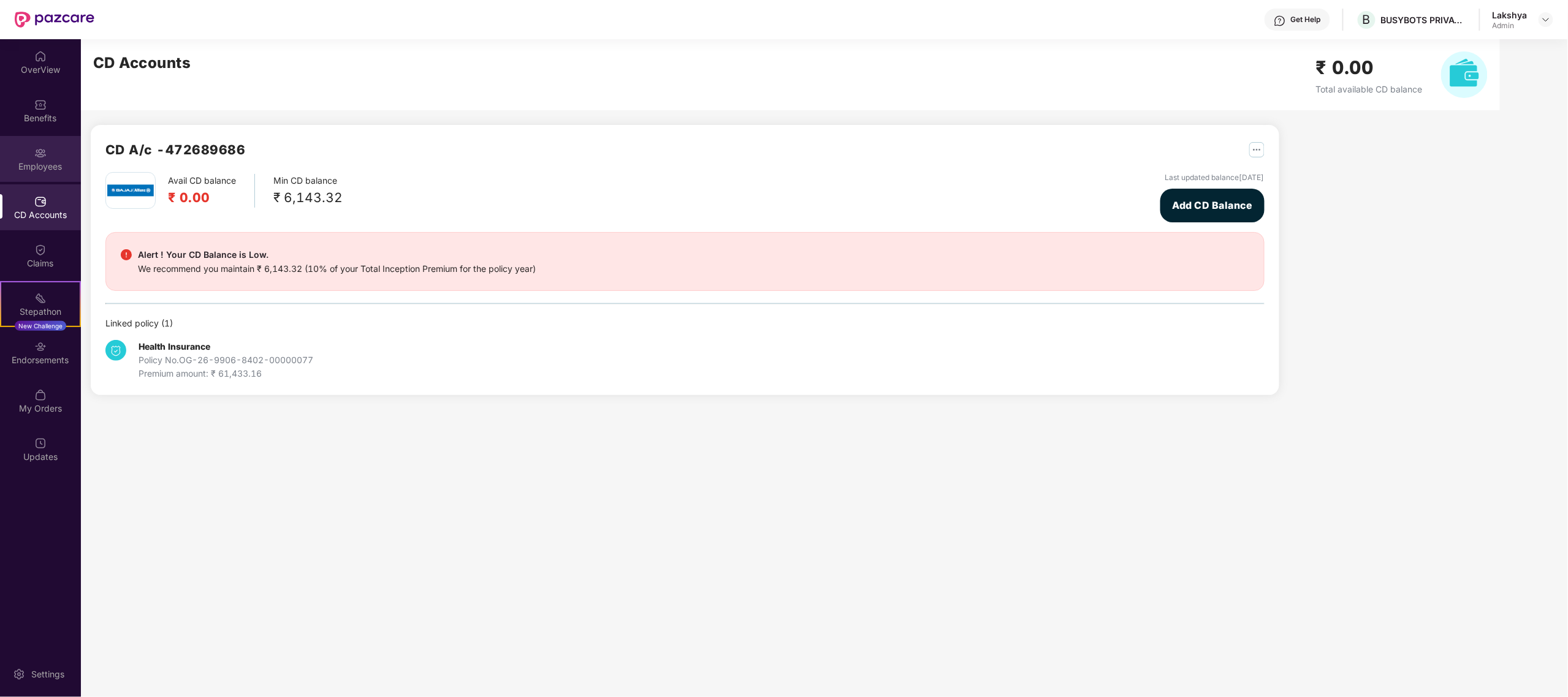
click at [40, 151] on img at bounding box center [40, 153] width 12 height 12
